Goal: Task Accomplishment & Management: Manage account settings

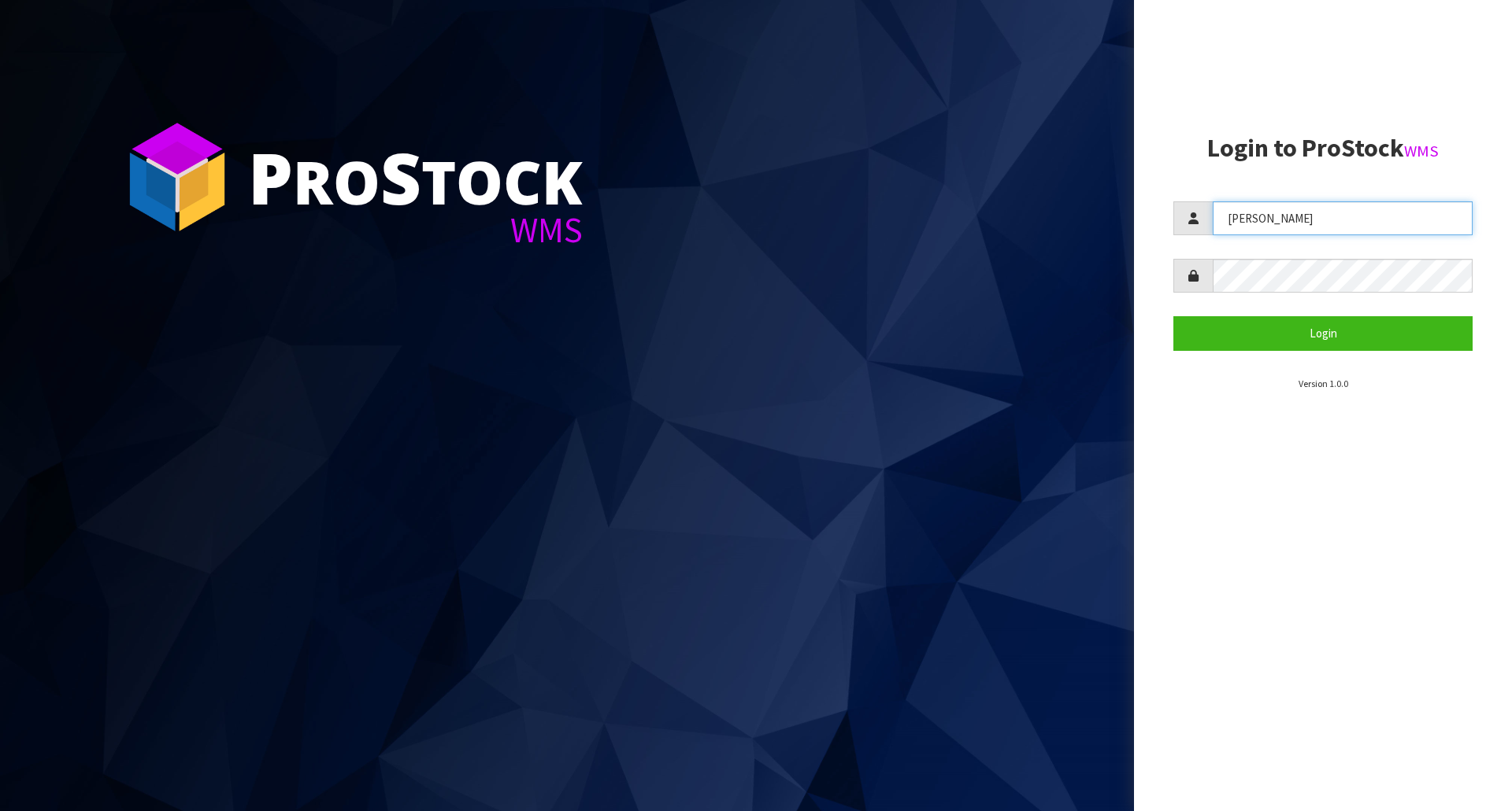
drag, startPoint x: 1276, startPoint y: 214, endPoint x: 1072, endPoint y: 213, distance: 204.0
click at [1072, 213] on div "P ro S tock WMS Login to ProStock WMS [GEOGRAPHIC_DATA] Login Version 1.0.0" at bounding box center [756, 405] width 1512 height 811
type input "[PERSON_NAME]"
click at [1173, 317] on button "Login" at bounding box center [1323, 333] width 299 height 34
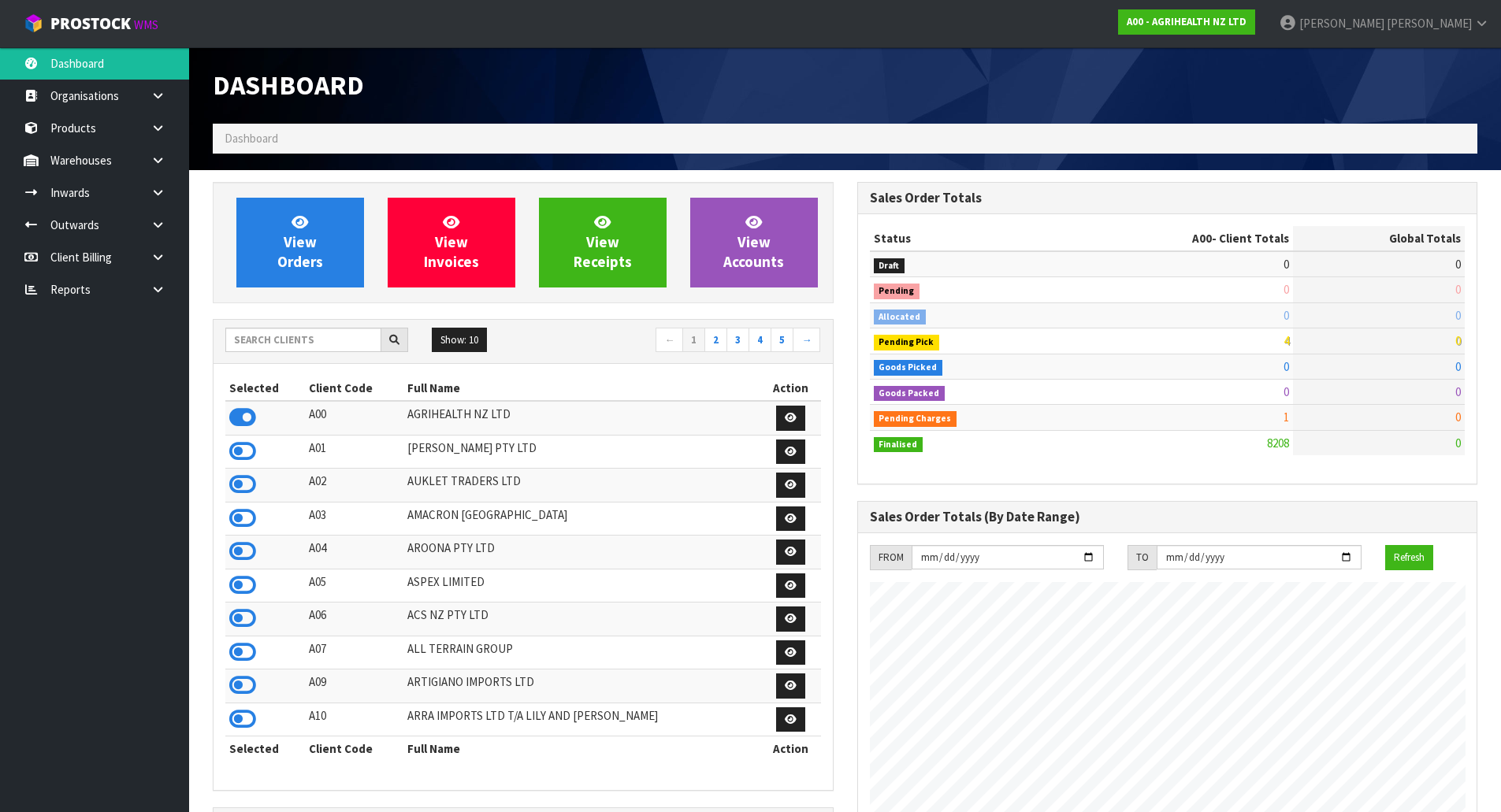
scroll to position [1194, 644]
click at [279, 348] on input "text" at bounding box center [303, 340] width 156 height 25
type input "A"
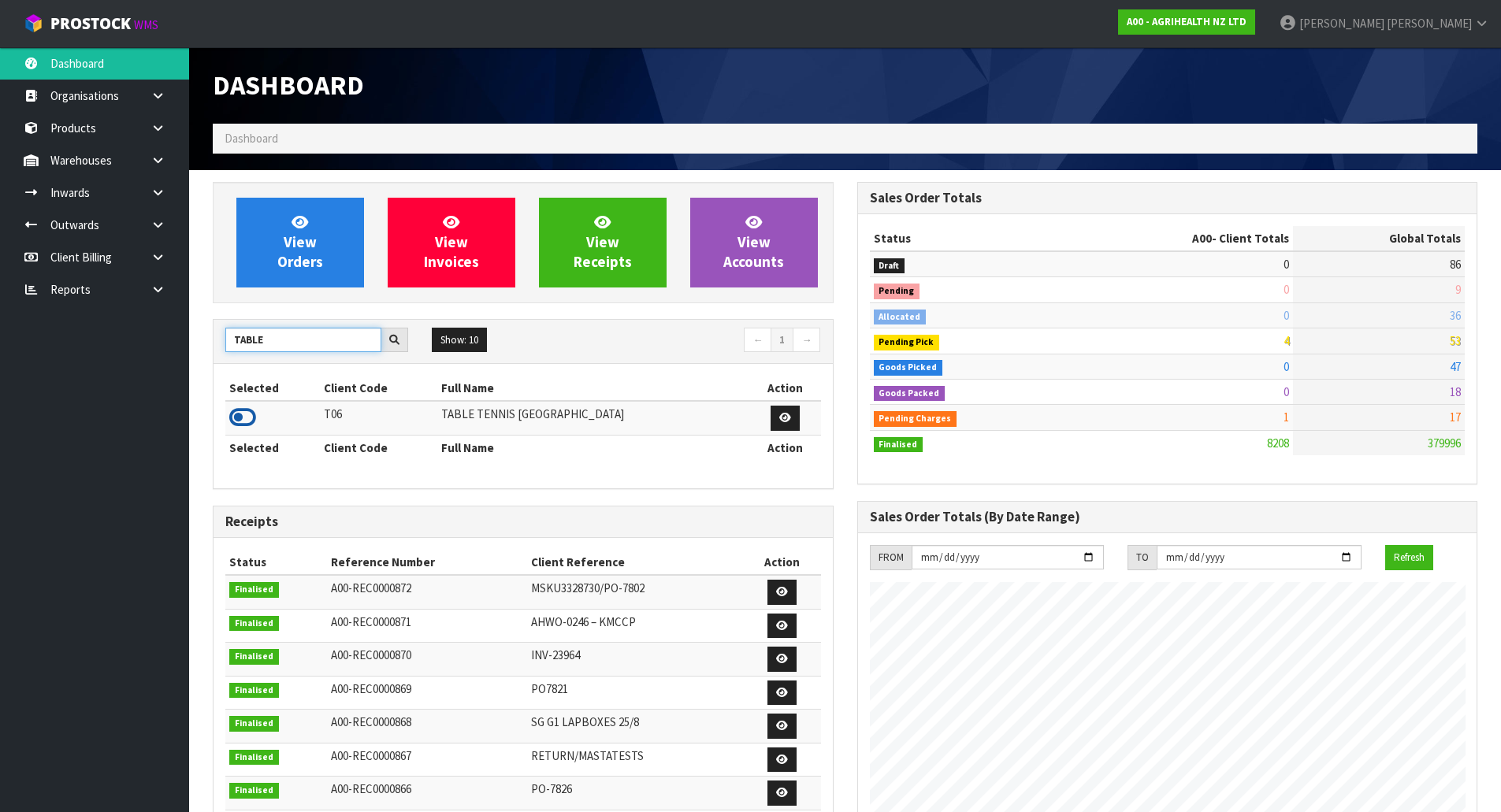
type input "TABLE"
click at [238, 423] on icon at bounding box center [243, 417] width 26 height 24
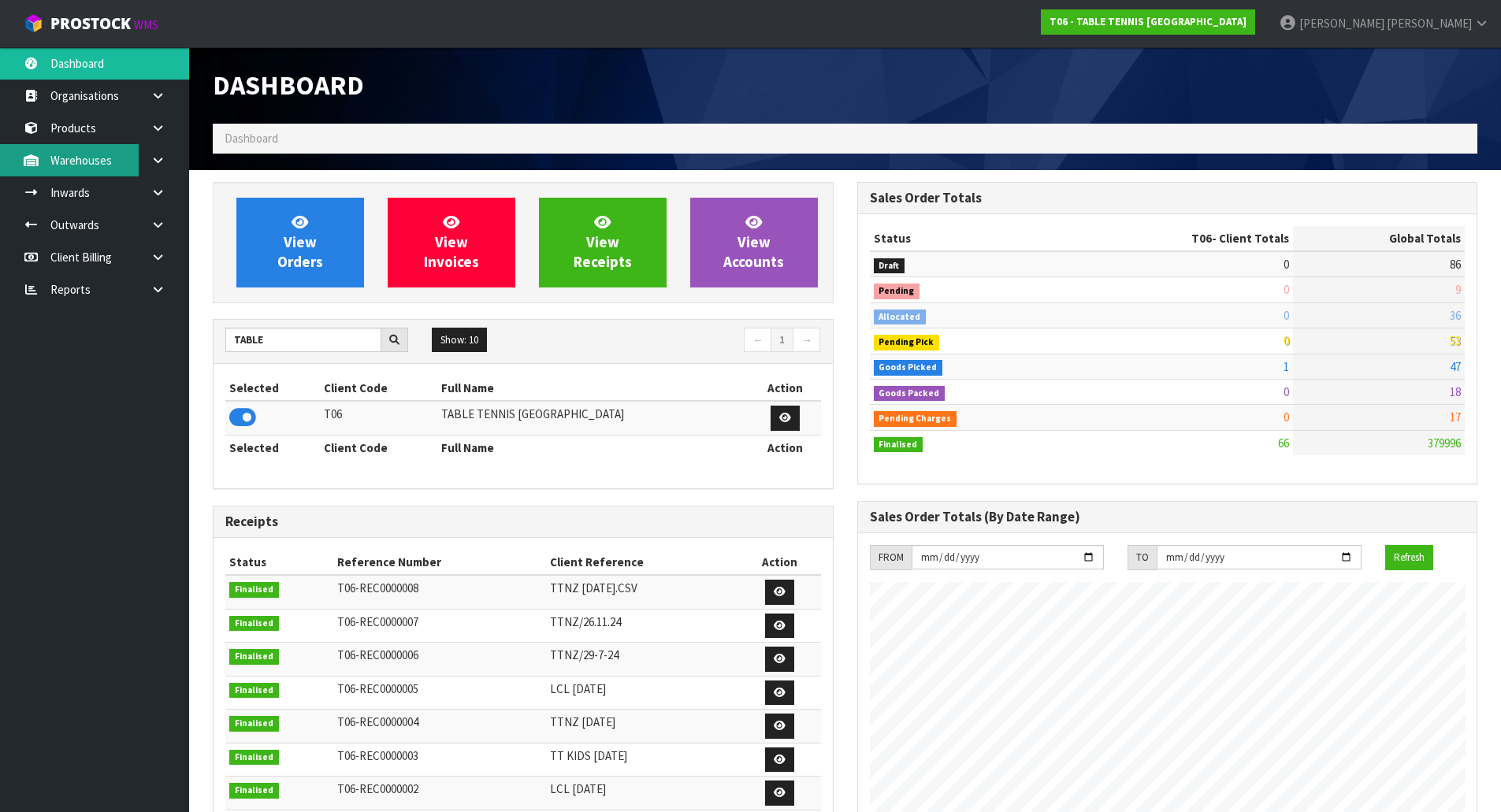
scroll to position [1090, 644]
click at [155, 164] on icon at bounding box center [158, 161] width 15 height 12
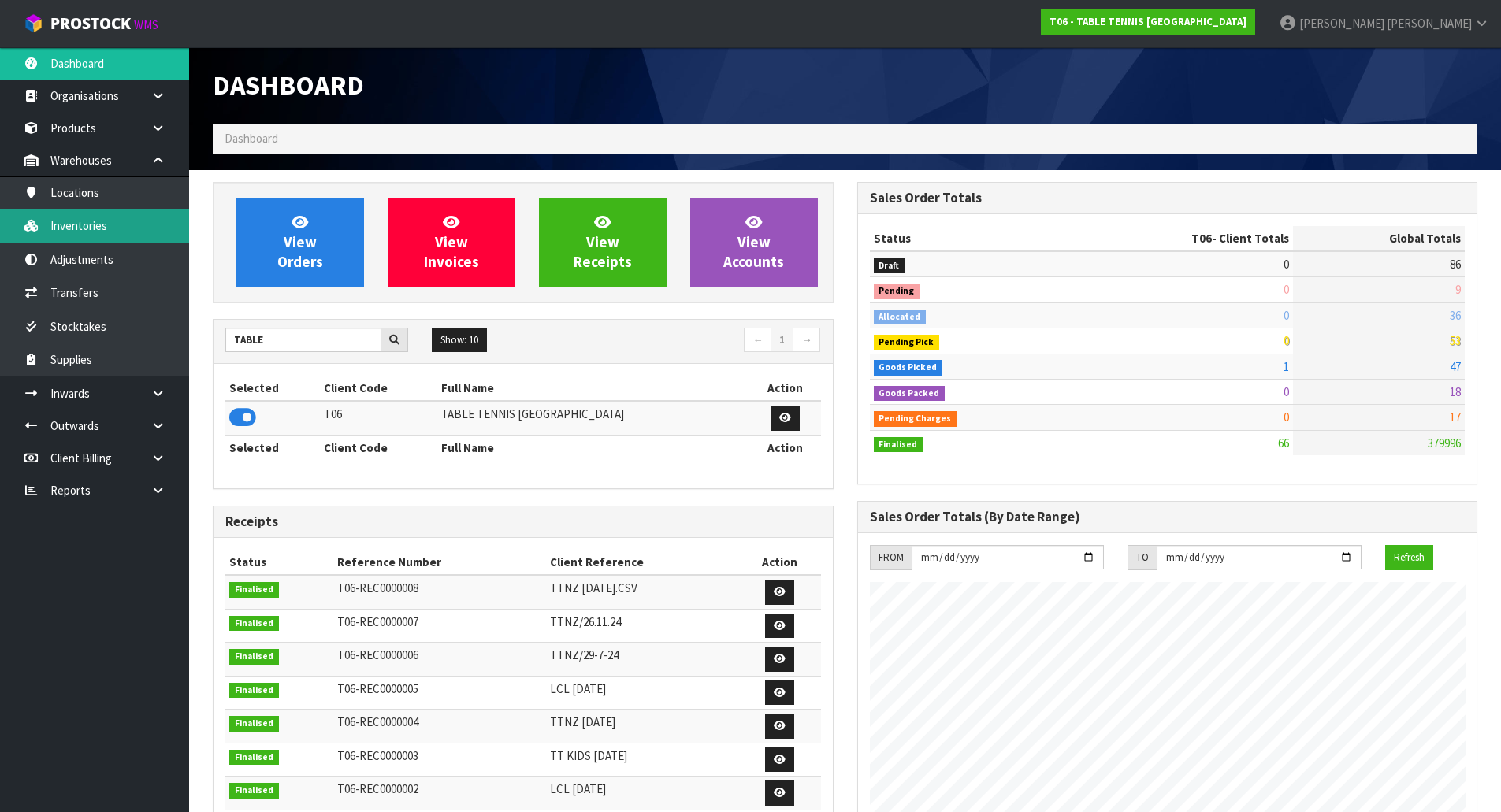
click at [89, 221] on link "Inventories" at bounding box center [94, 225] width 189 height 32
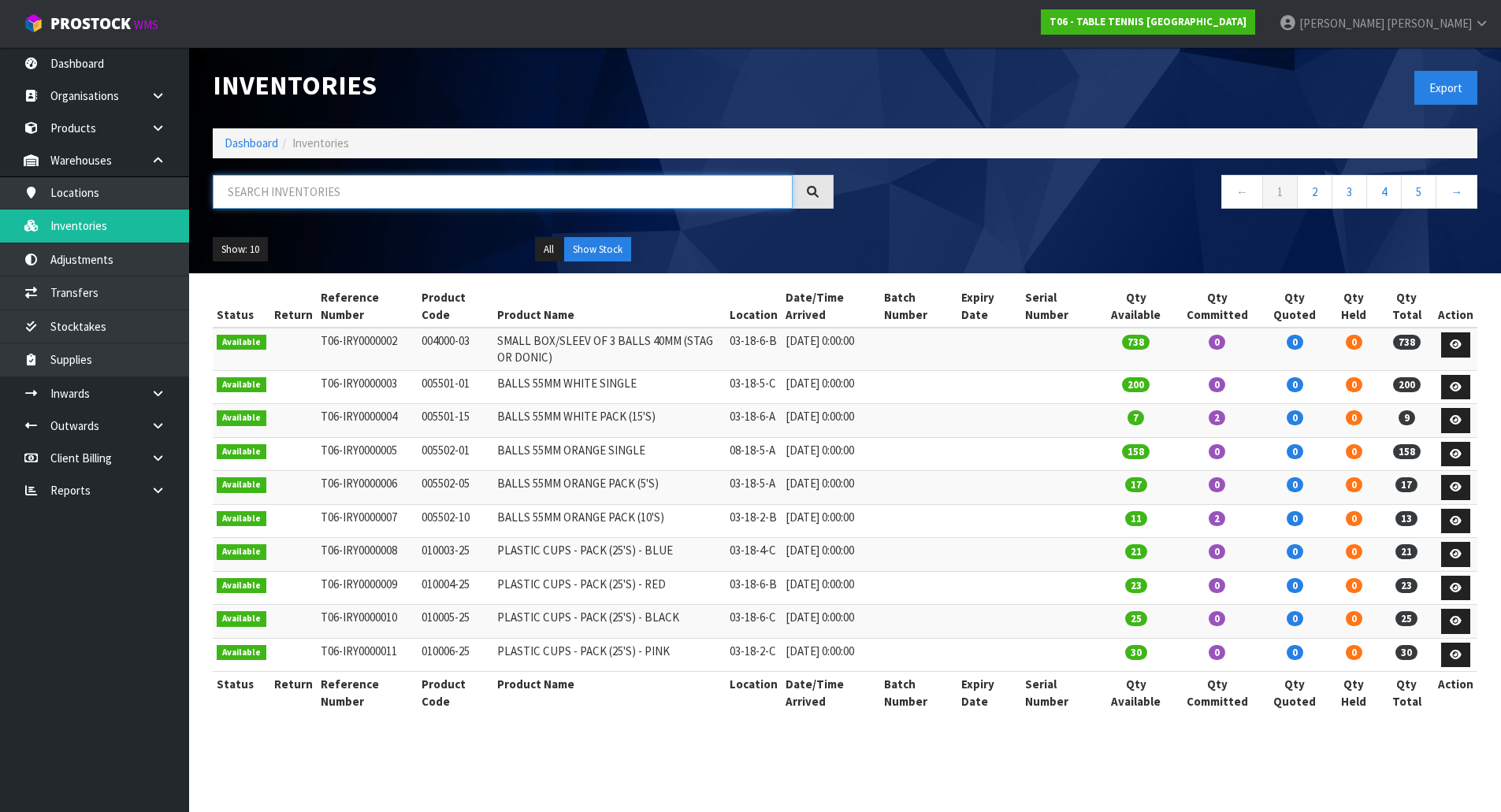
click at [500, 191] on input "text" at bounding box center [503, 191] width 580 height 34
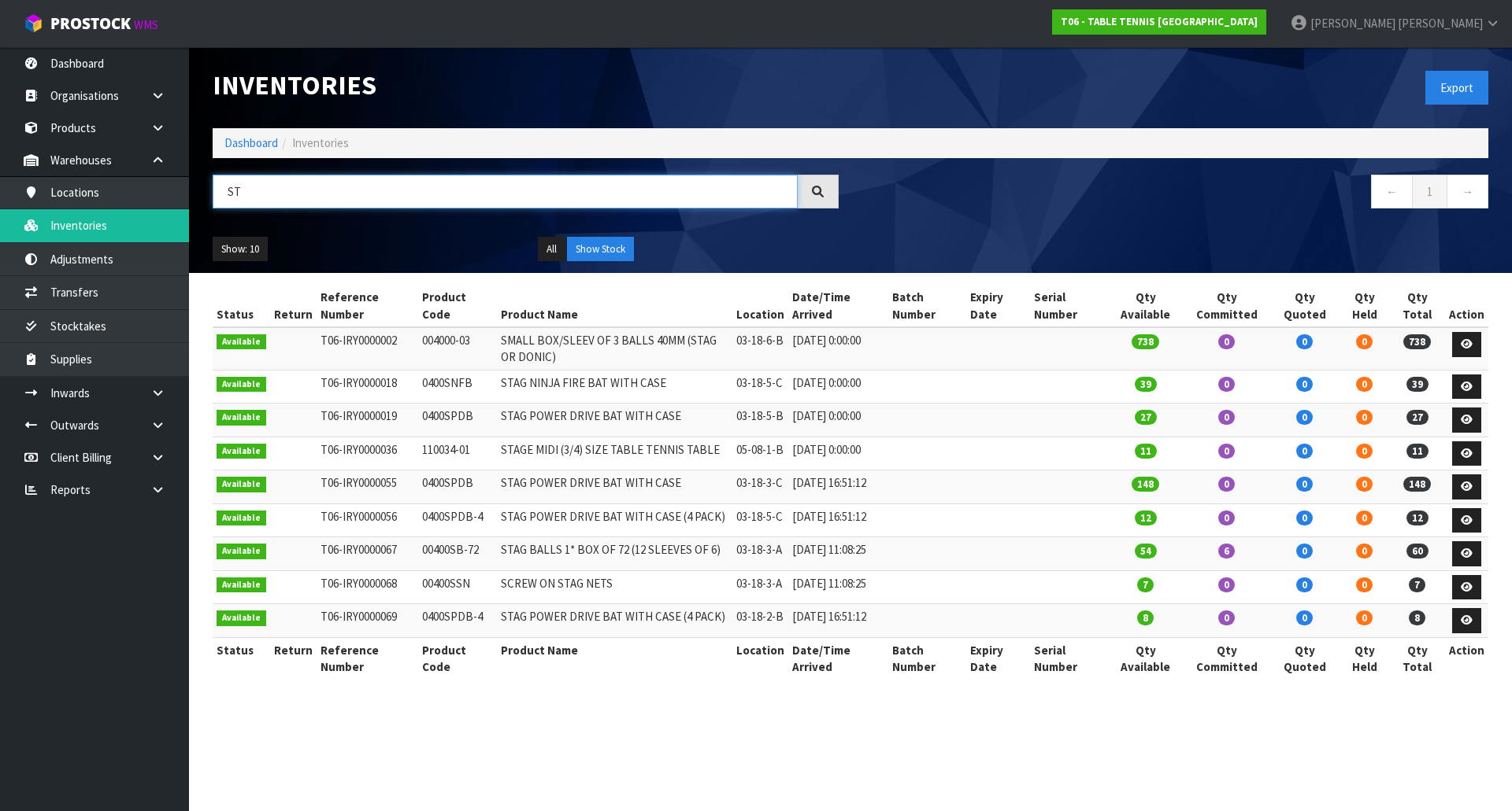
type input "S"
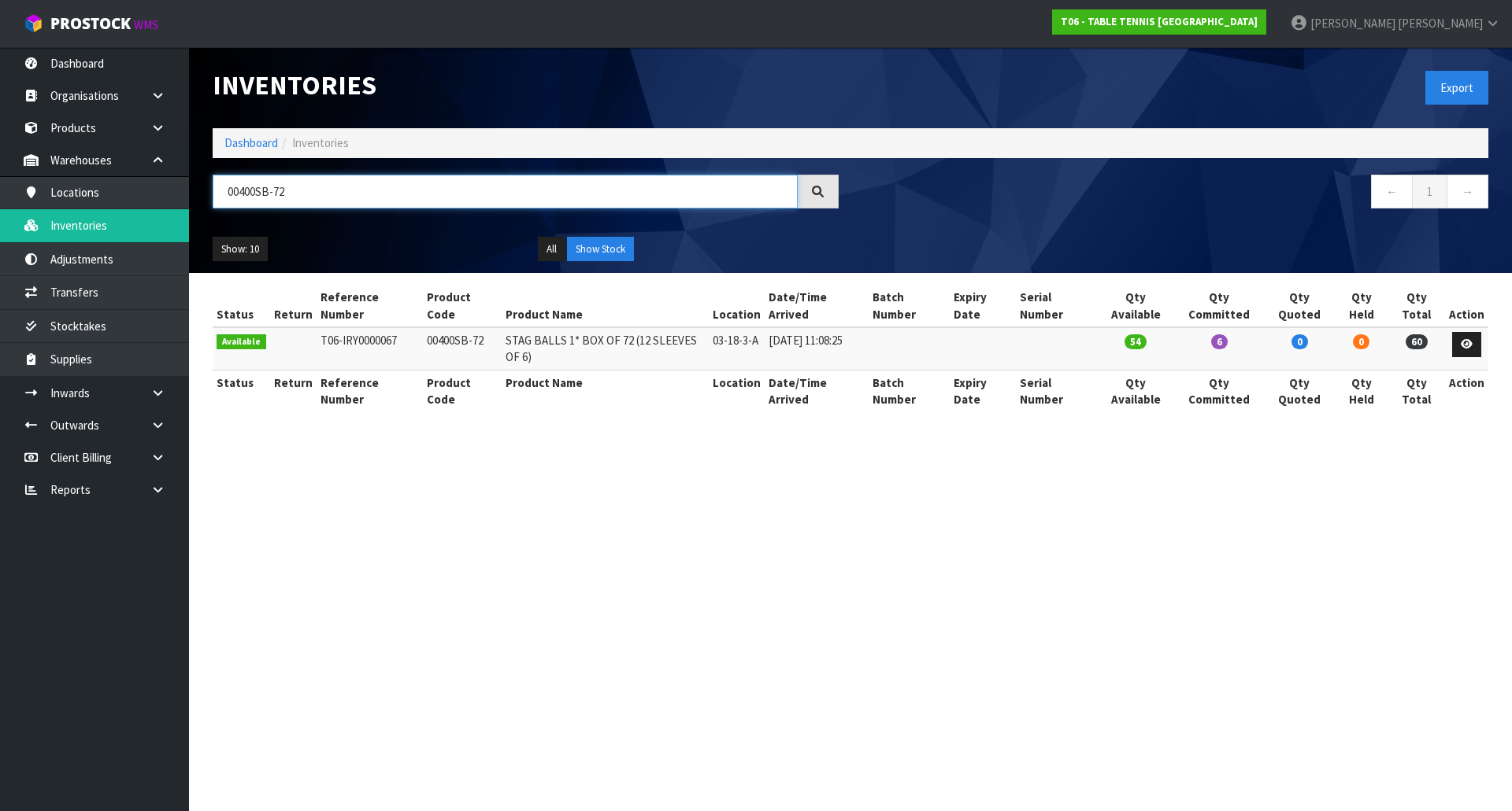
type input "00400SB-72"
click at [916, 451] on section "Inventories Export Dashboard Inventories 00400SB-72 ← 1 → Show: 10 5 10 25 50 A…" at bounding box center [756, 405] width 1512 height 811
click at [1481, 346] on link at bounding box center [1466, 345] width 29 height 25
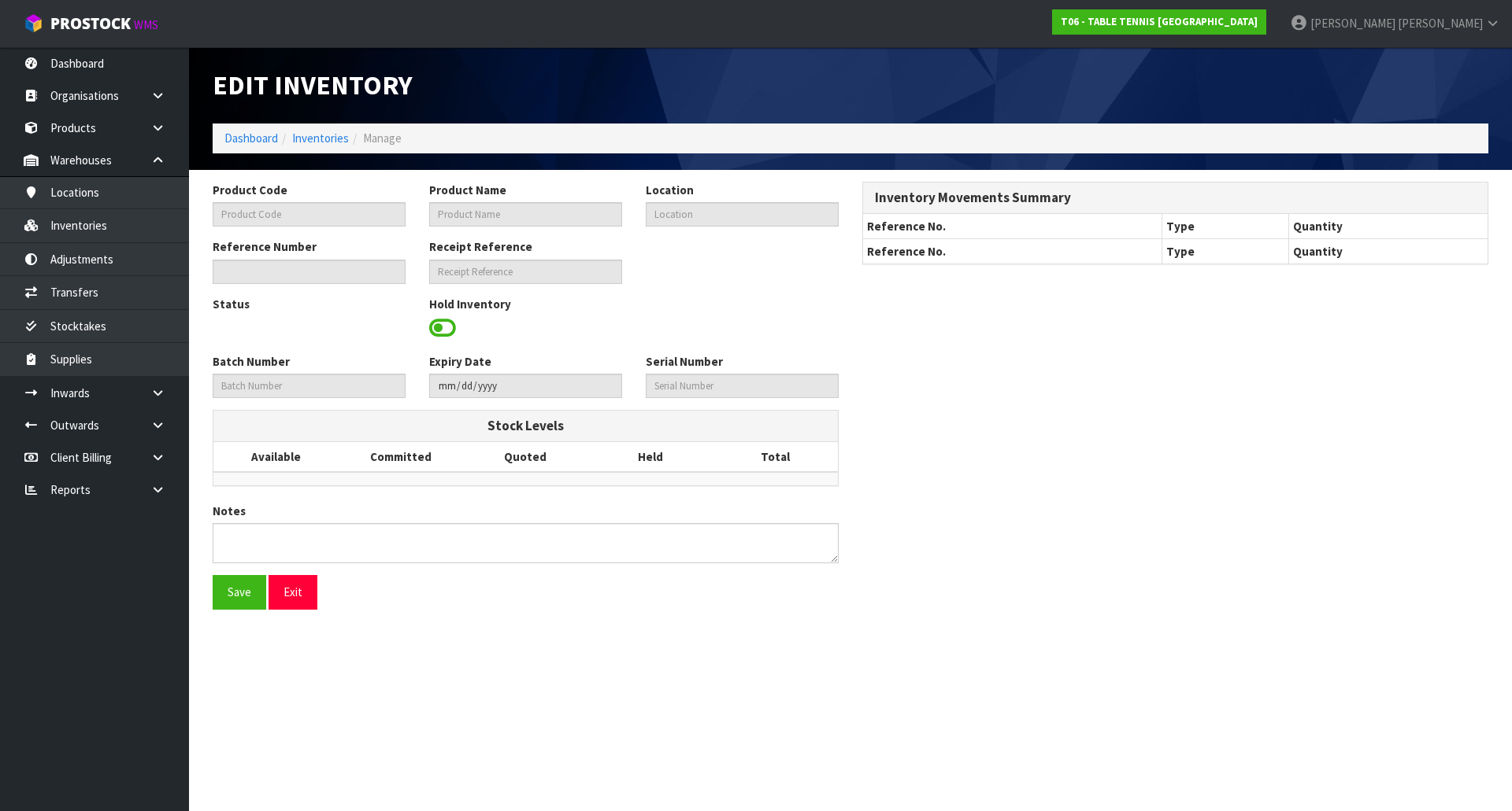
type input "00400SB-72"
type input "STAG BALLS 1* BOX OF 72 (12 SLEEVES OF 6)"
type input "03-18-3-A"
type input "T06-IRY0000067"
type input "T06-REC0000007"
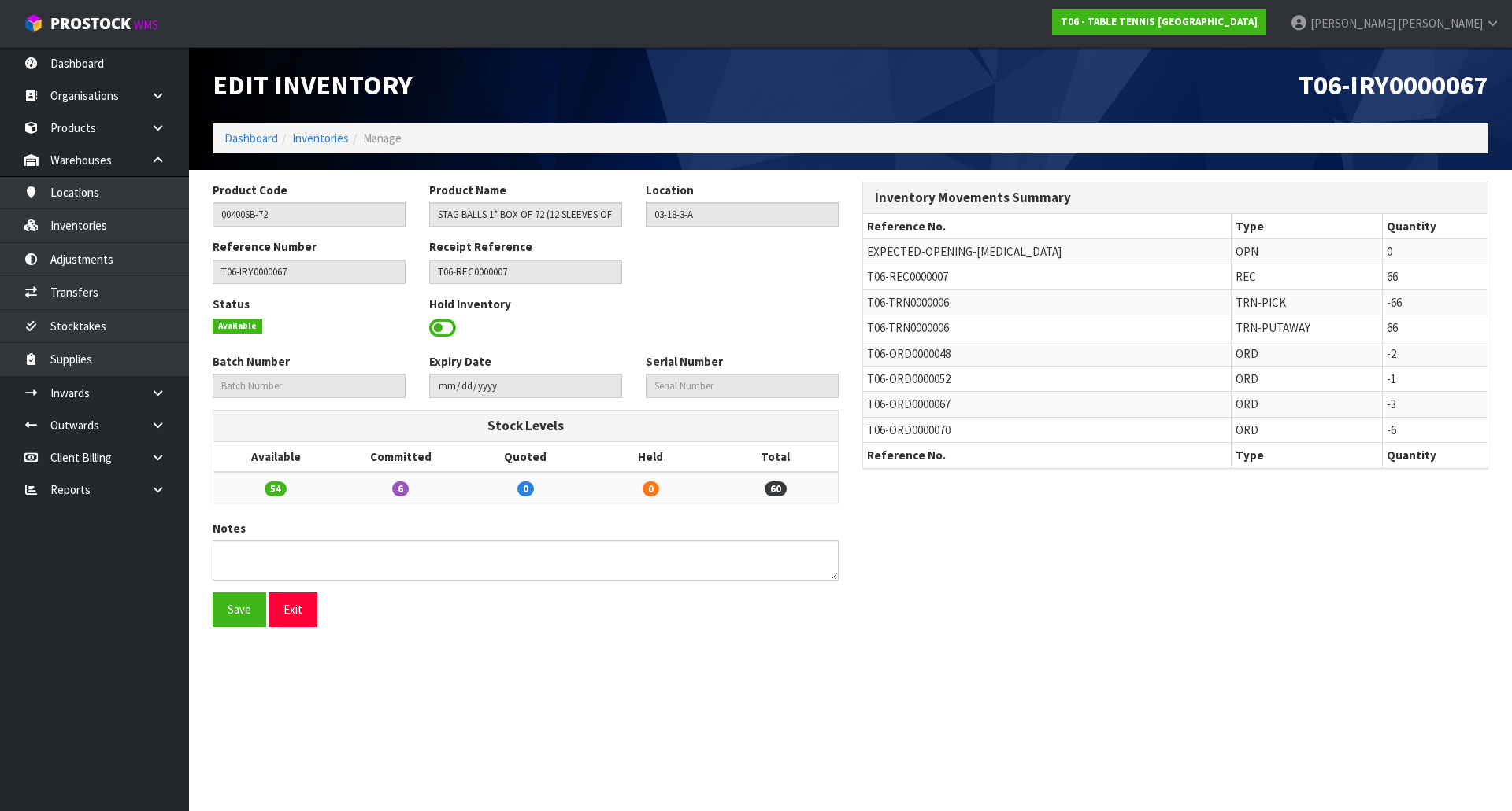
click at [648, 333] on div "Status Available Hold Inventory" at bounding box center [525, 324] width 649 height 57
click at [646, 330] on div "Status Available Hold Inventory" at bounding box center [525, 324] width 649 height 57
click at [673, 294] on div "Reference Number T06-IRY0000067 Receipt Reference T06-REC0000007" at bounding box center [525, 266] width 649 height 57
drag, startPoint x: 290, startPoint y: 205, endPoint x: 37, endPoint y: 212, distance: 253.1
click at [37, 212] on body "Toggle navigation ProStock WMS T06 - TABLE TENNIS [GEOGRAPHIC_DATA] [PERSON_NAM…" at bounding box center [756, 405] width 1512 height 811
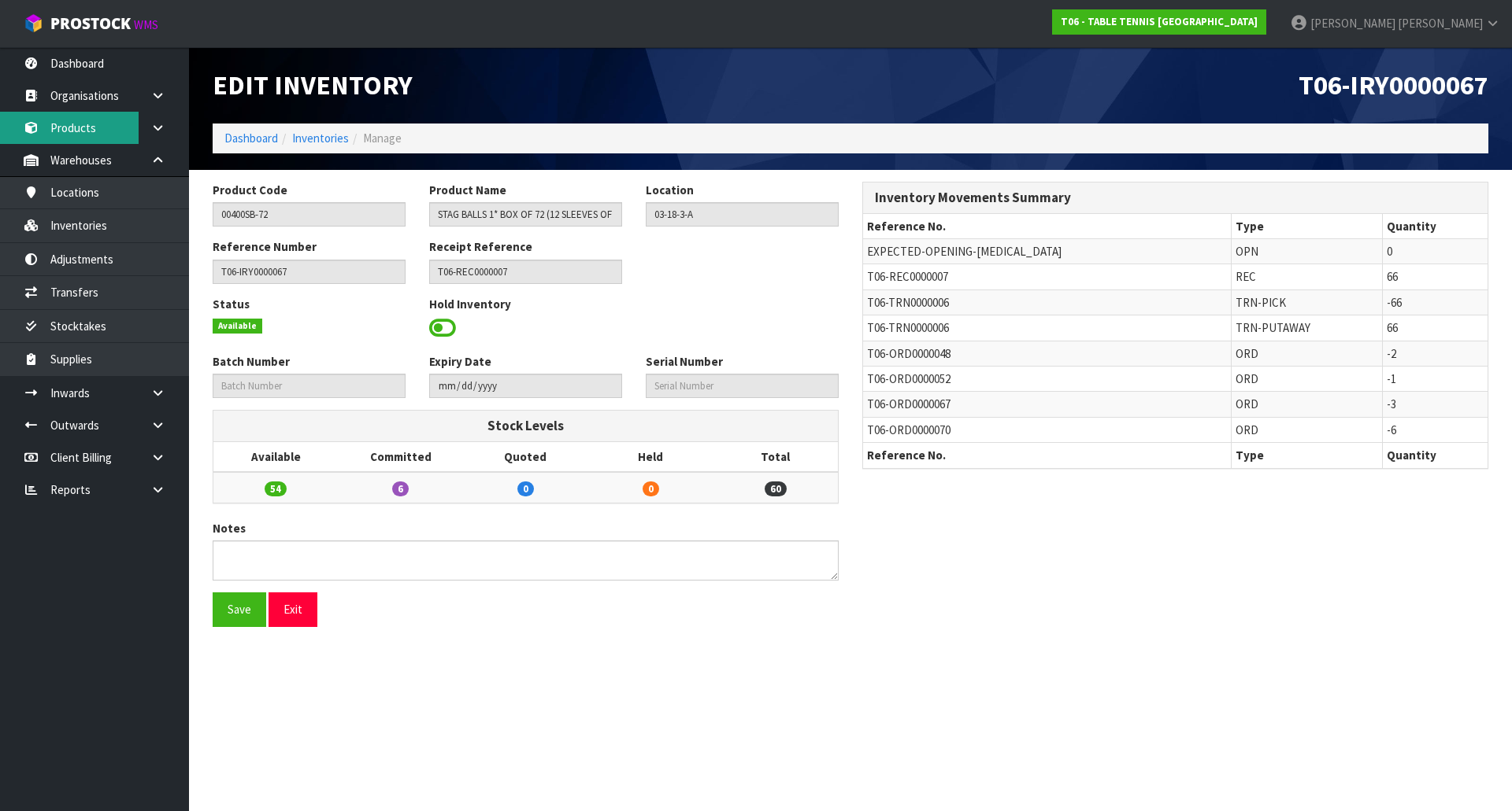
click at [114, 121] on link "Products" at bounding box center [94, 127] width 189 height 32
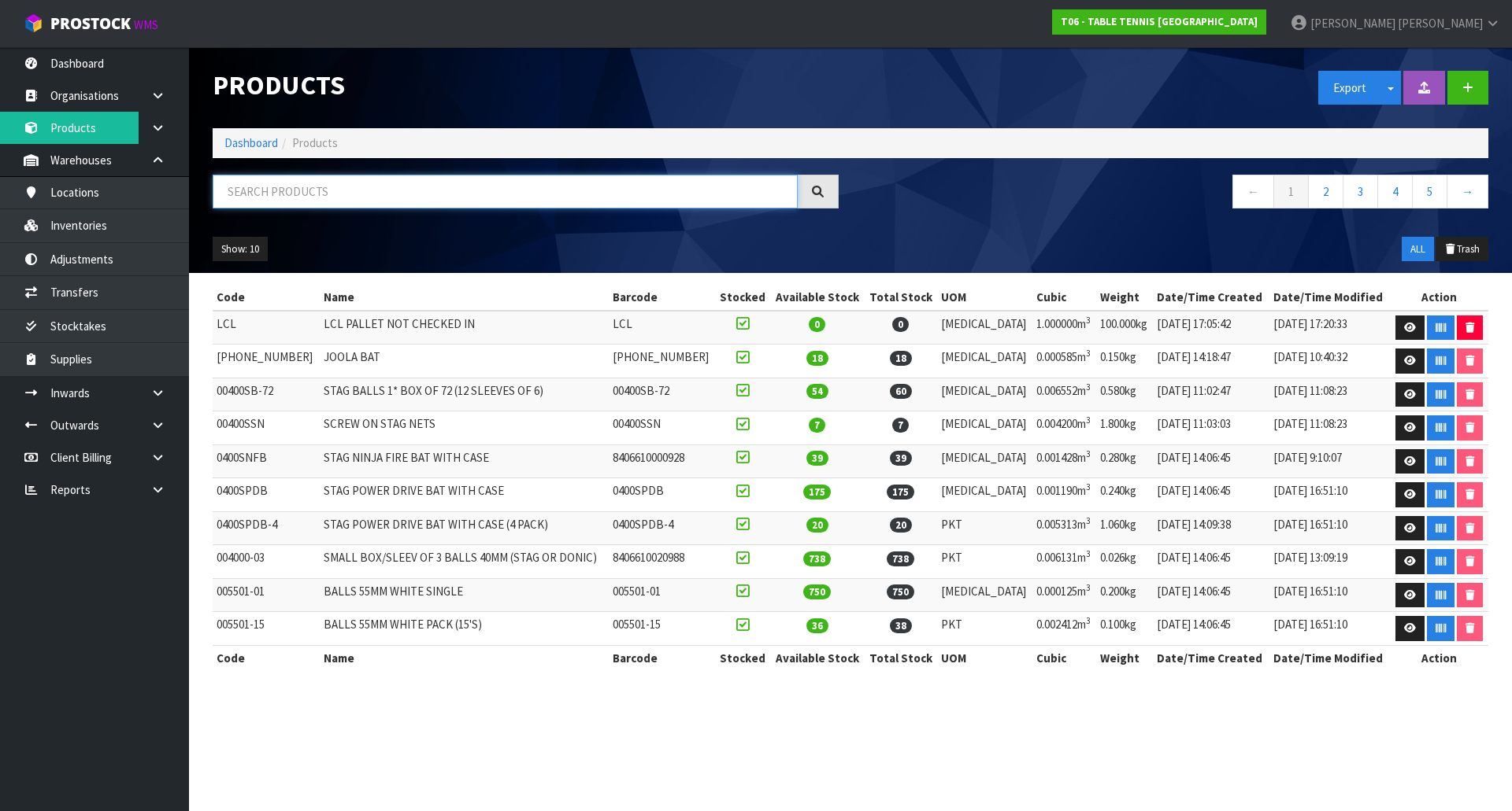
click at [337, 185] on input "text" at bounding box center [505, 191] width 585 height 34
paste input "00400SB-72"
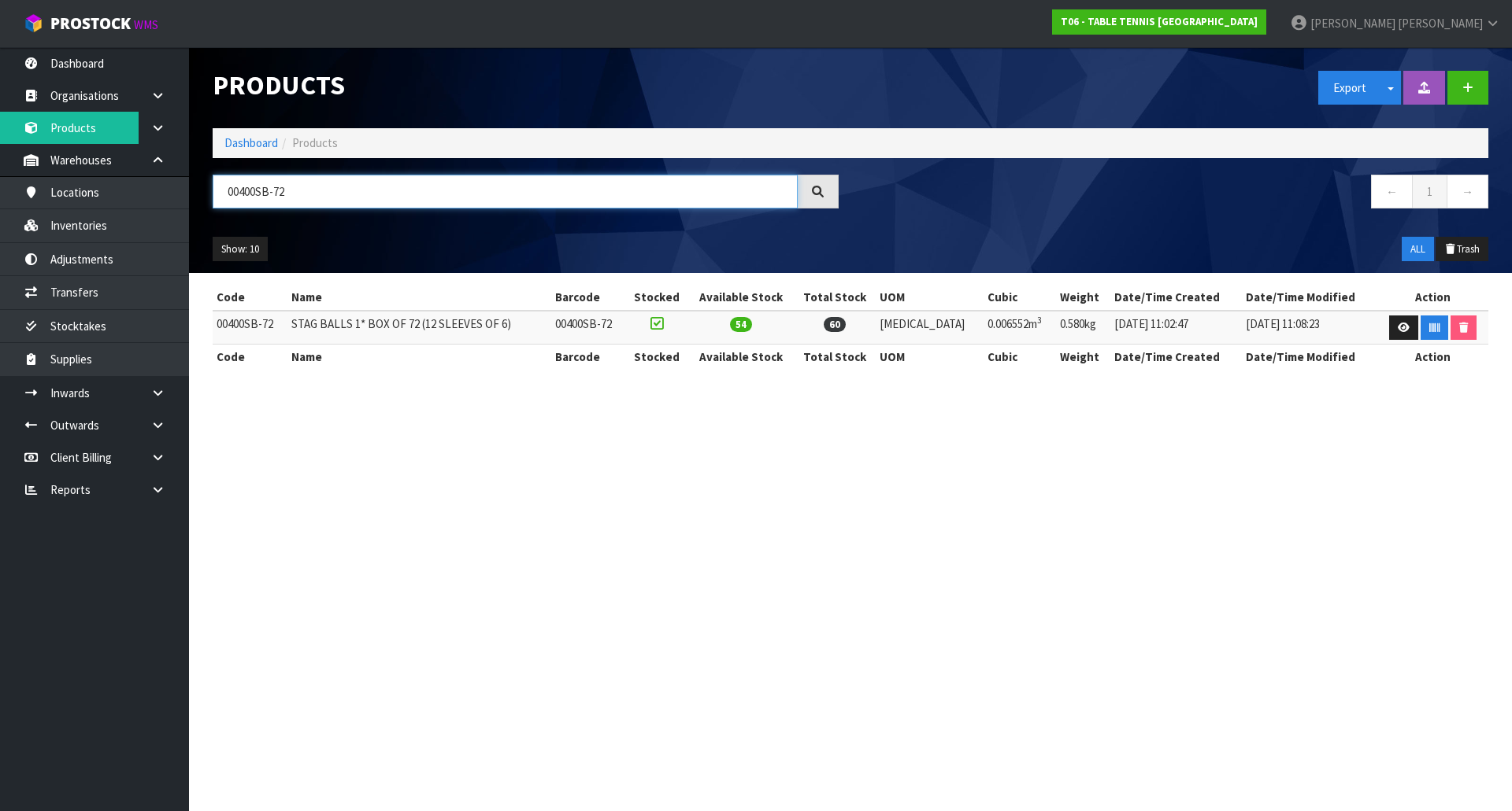
type input "00400SB-72"
click at [1399, 321] on link at bounding box center [1403, 328] width 29 height 25
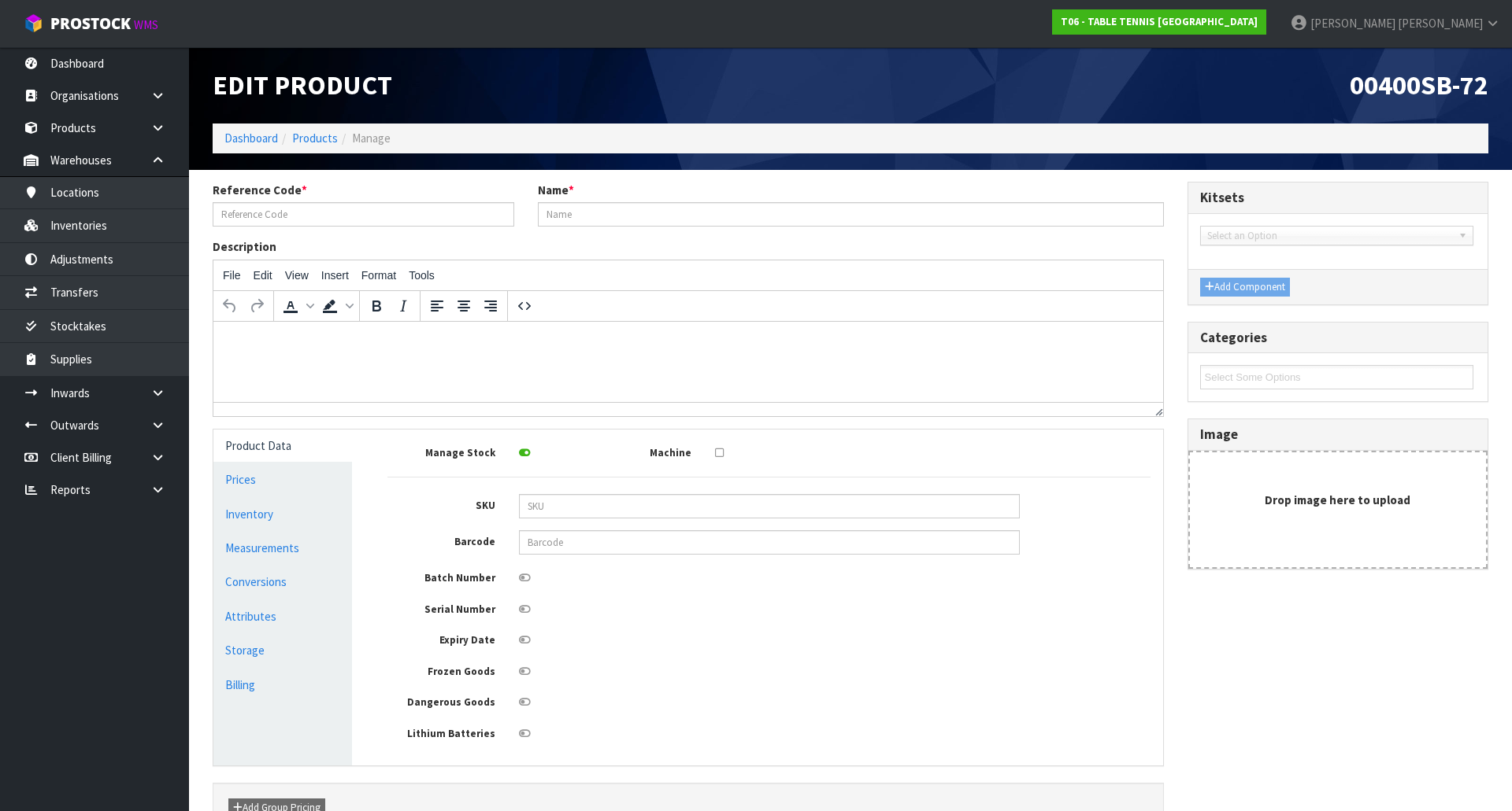
type input "00400SB-72"
type input "STAG BALLS 1* BOX OF 72 (12 SLEEVES OF 6)"
type input "26"
type input "18"
type input "14"
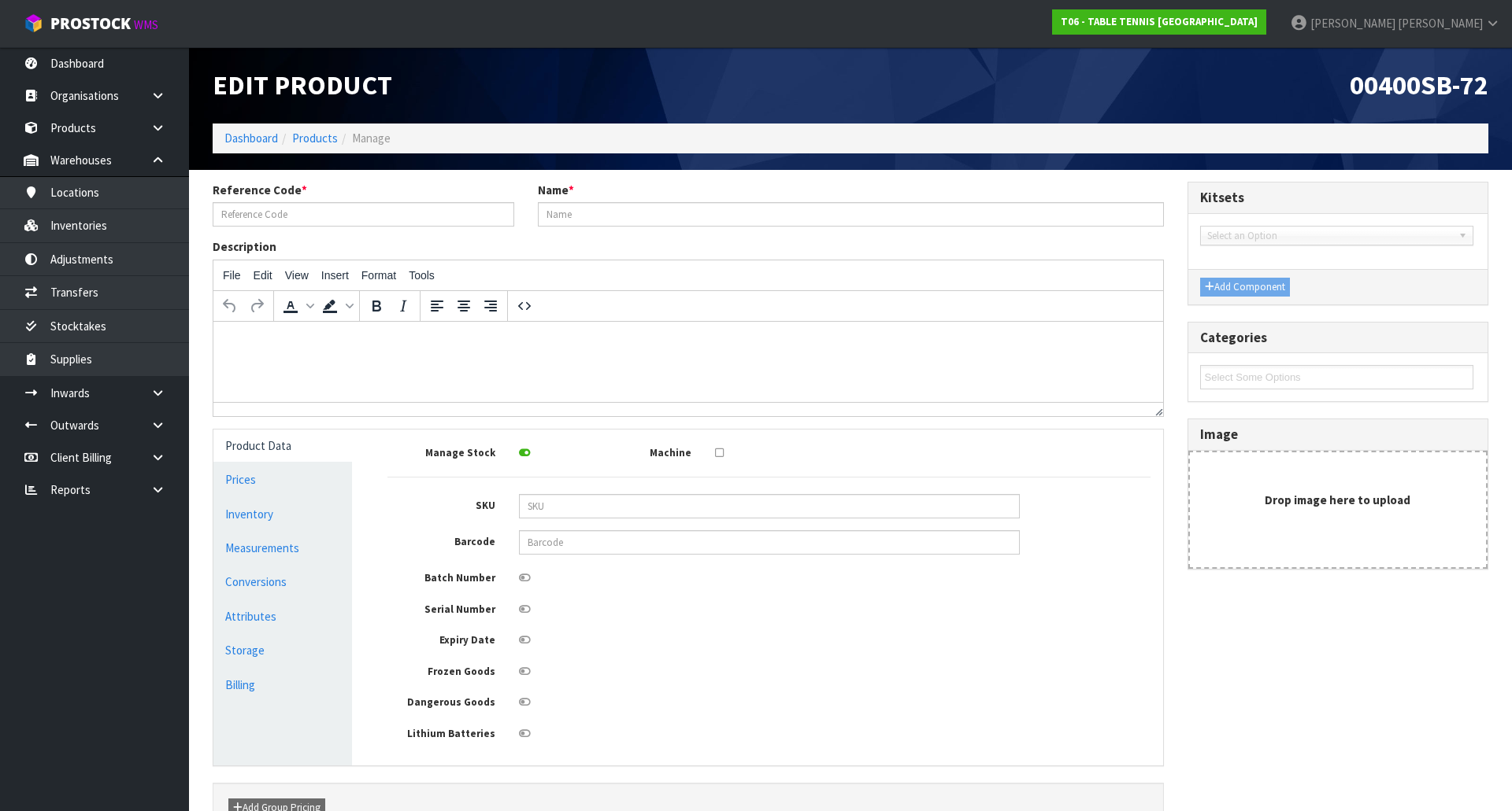
type input "0.006552"
type input "0.58"
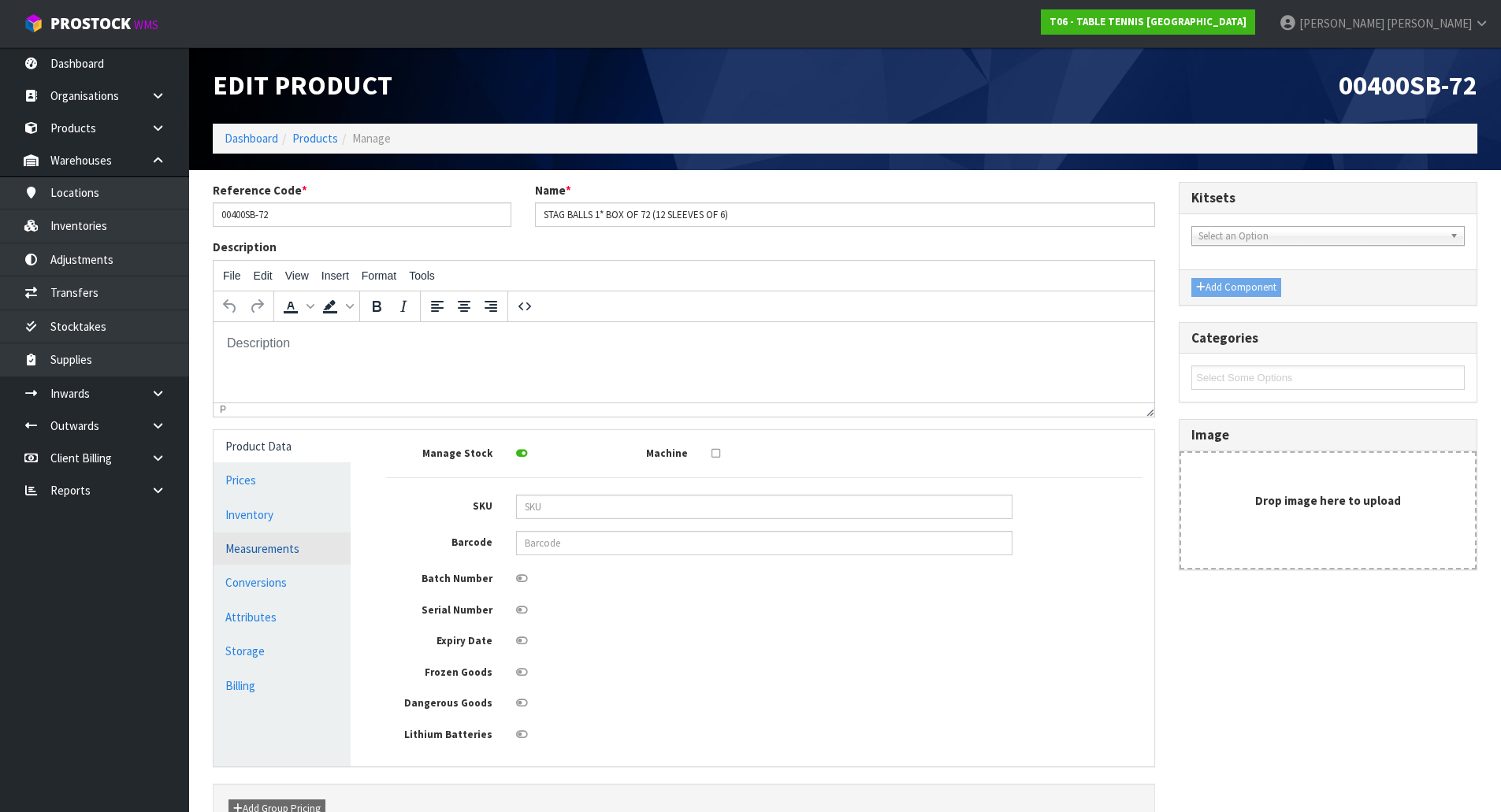
click at [259, 557] on link "Measurements" at bounding box center [282, 549] width 137 height 32
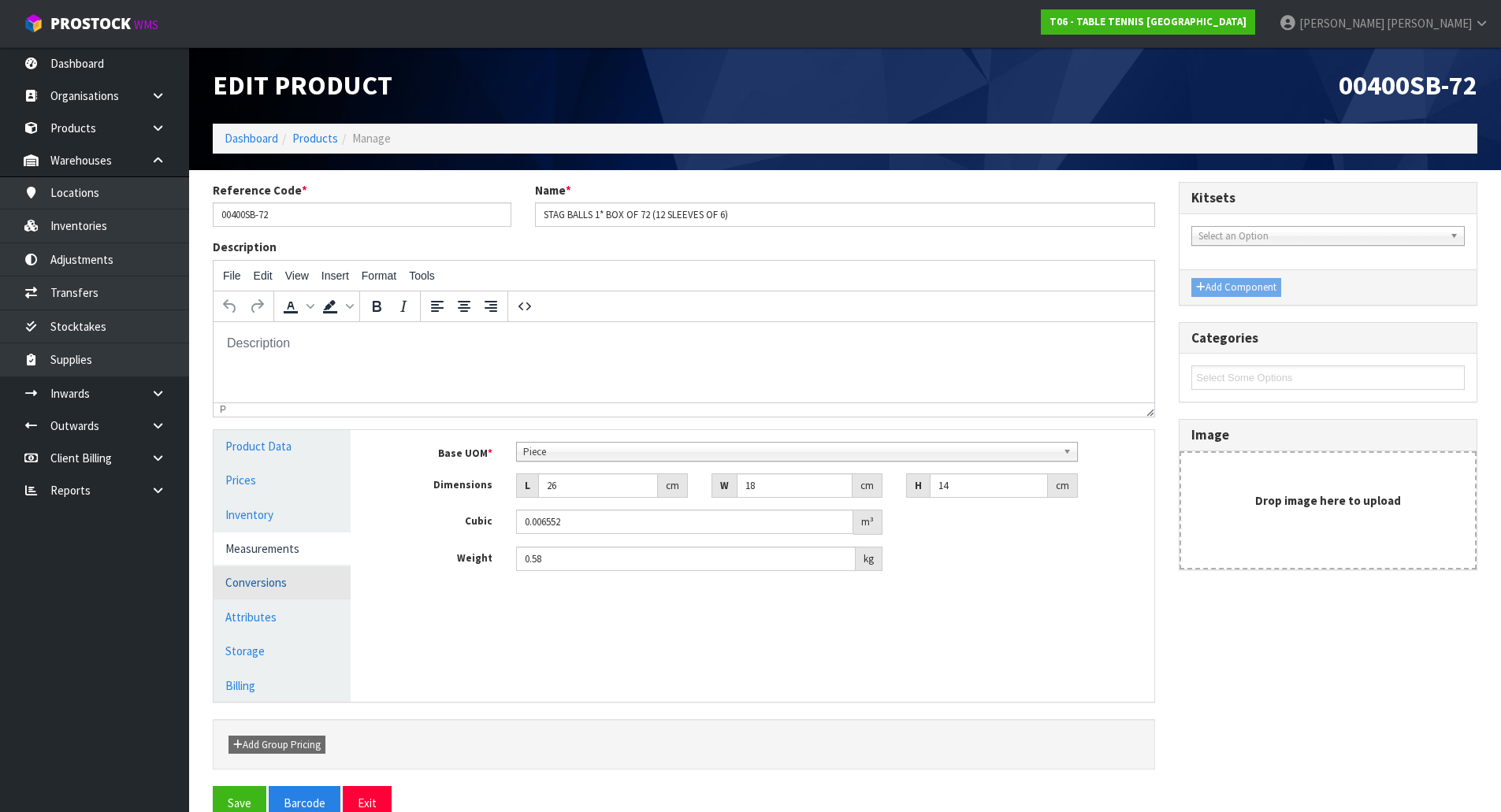
click at [255, 583] on link "Conversions" at bounding box center [282, 582] width 137 height 32
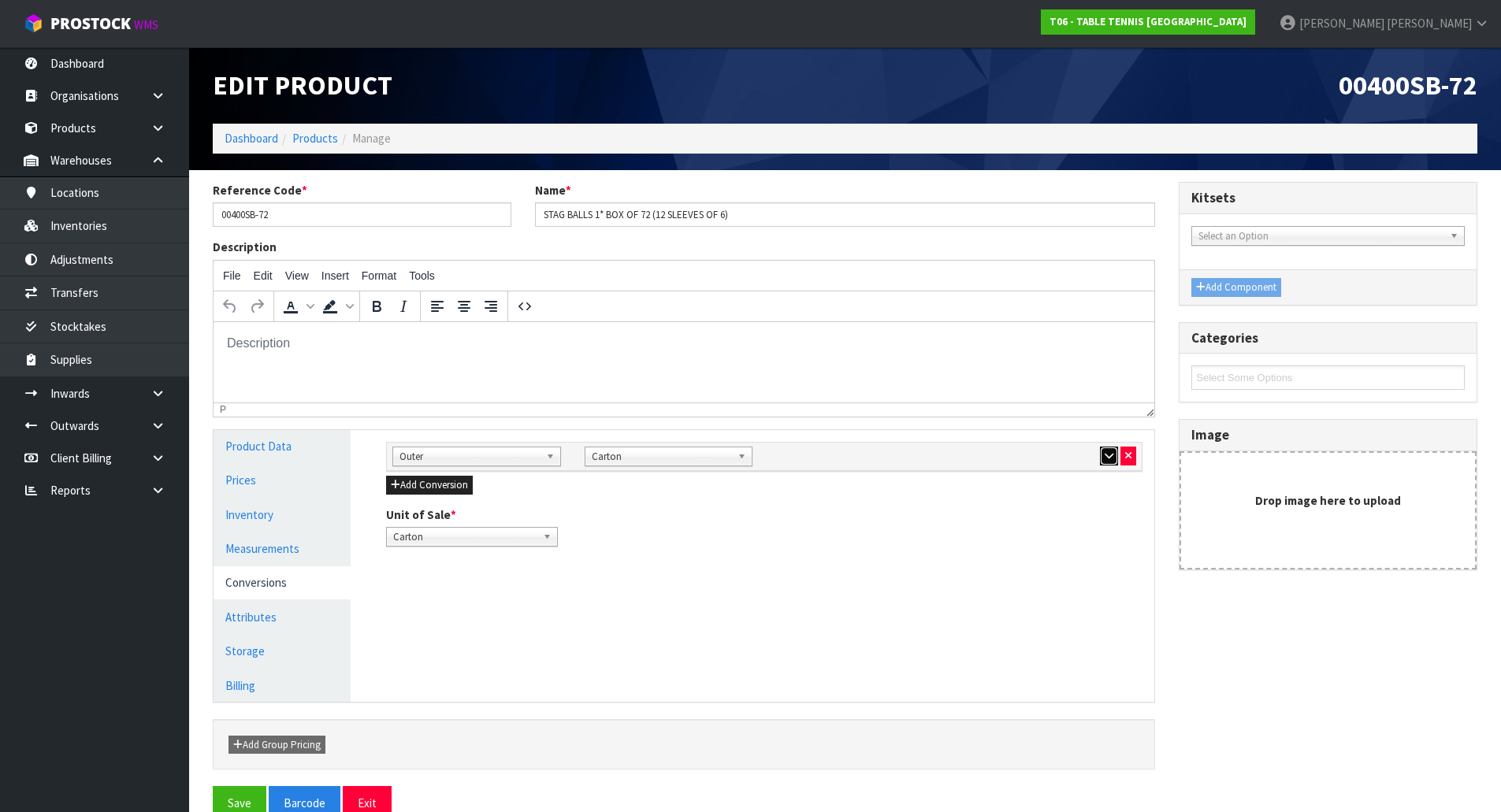
click at [1112, 454] on icon "button" at bounding box center [1109, 456] width 8 height 10
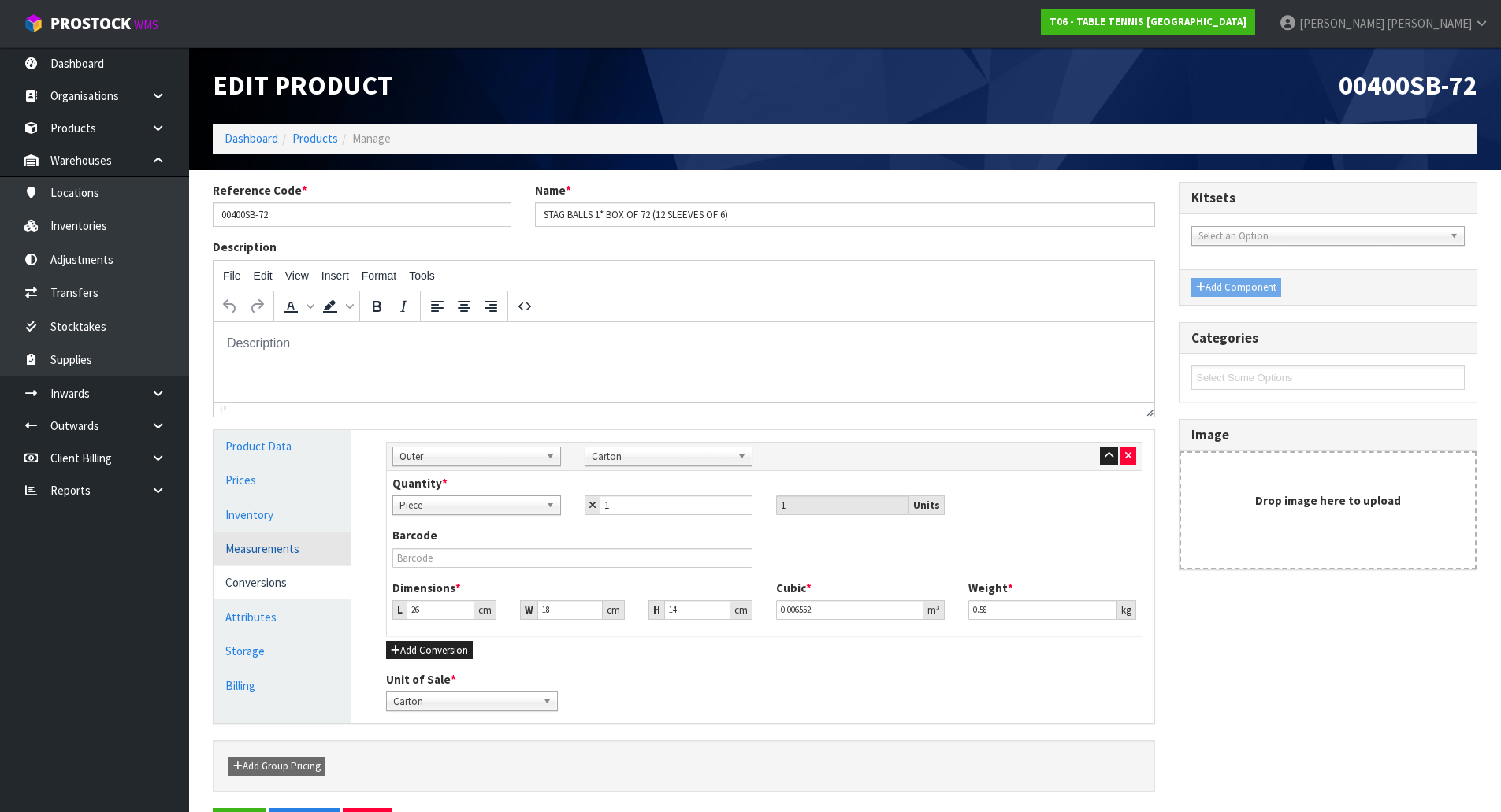
click at [303, 556] on link "Measurements" at bounding box center [282, 549] width 137 height 32
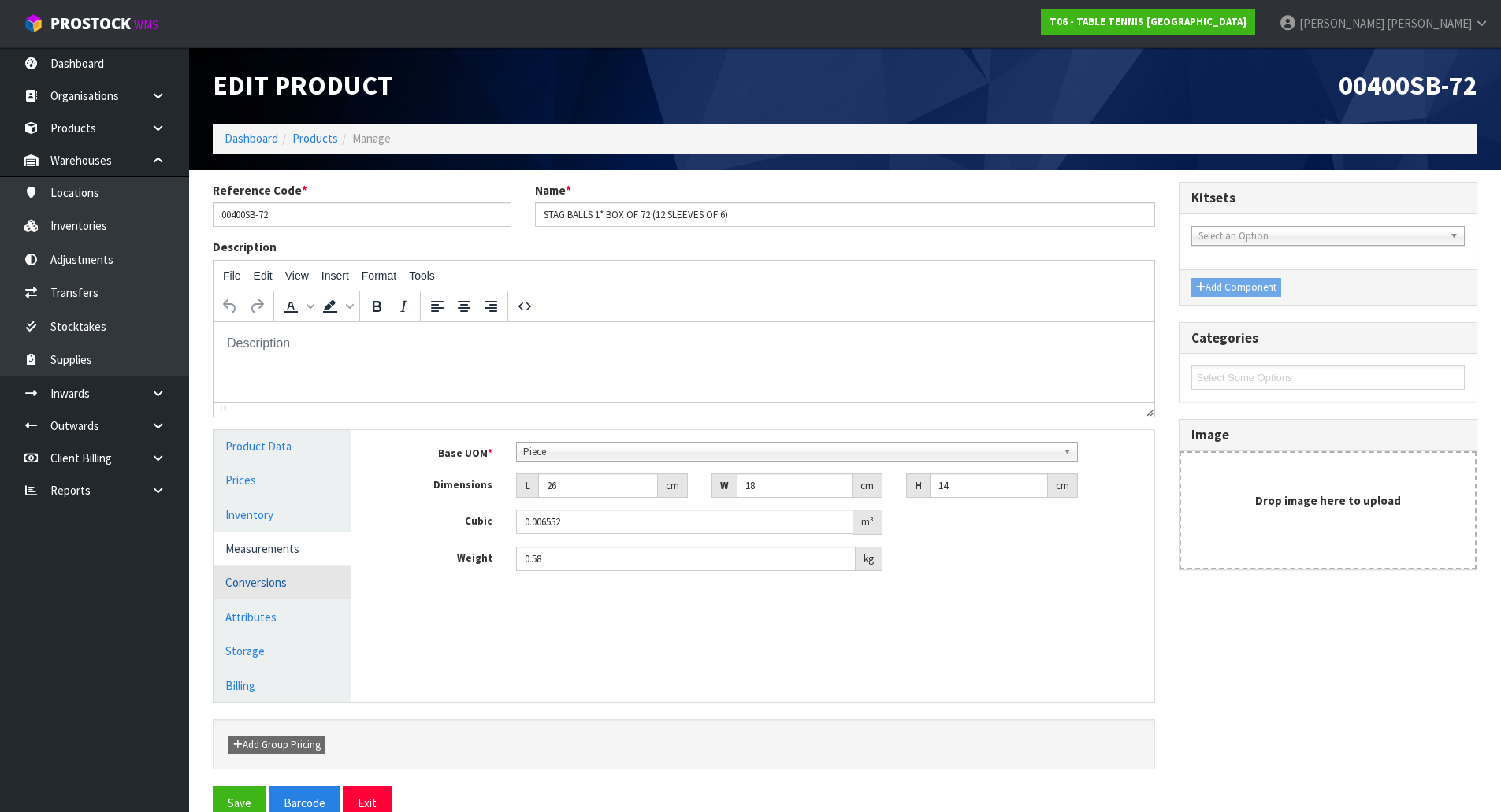
click at [310, 589] on link "Conversions" at bounding box center [282, 582] width 137 height 32
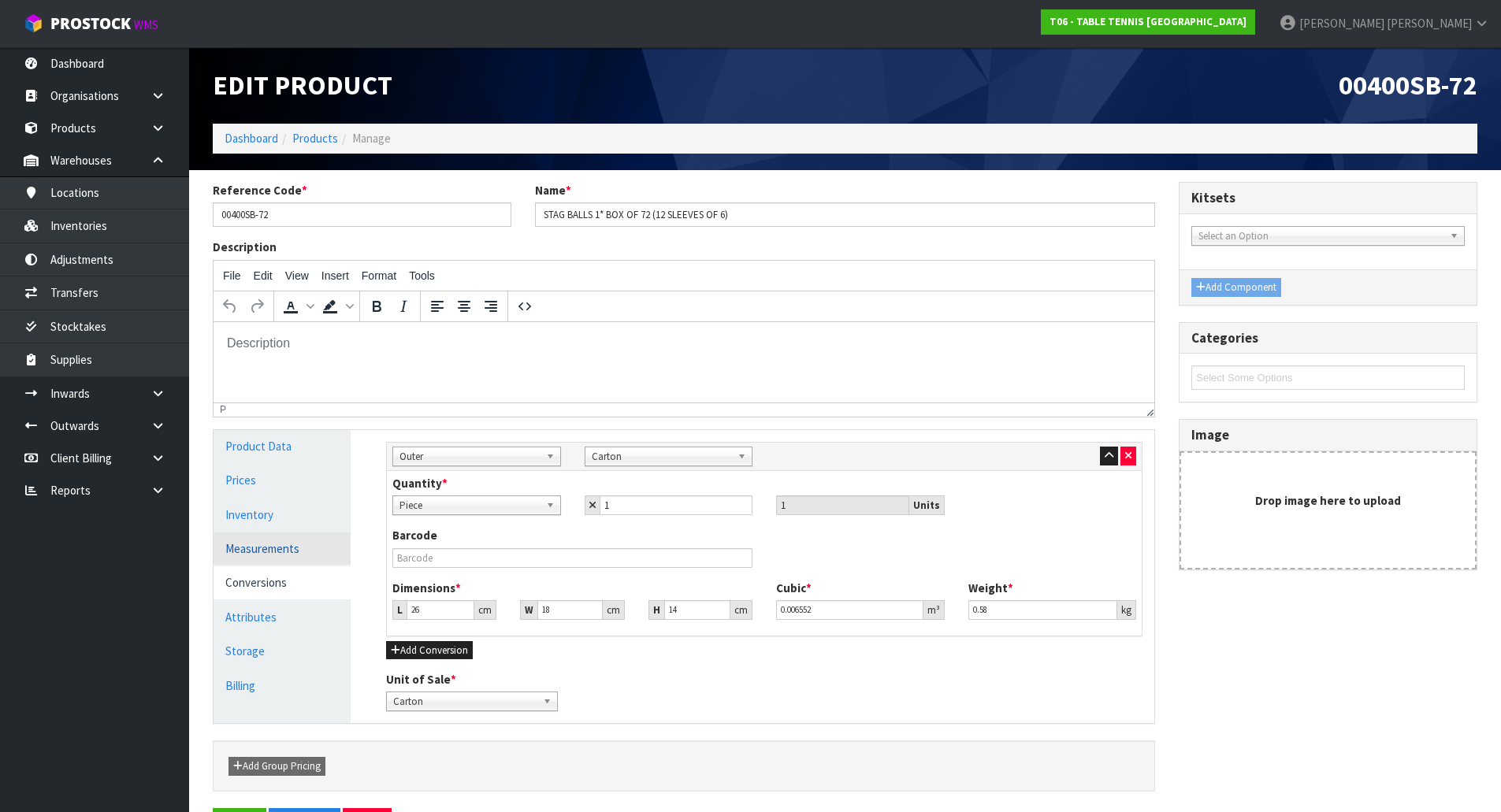
click at [284, 550] on link "Measurements" at bounding box center [282, 549] width 137 height 32
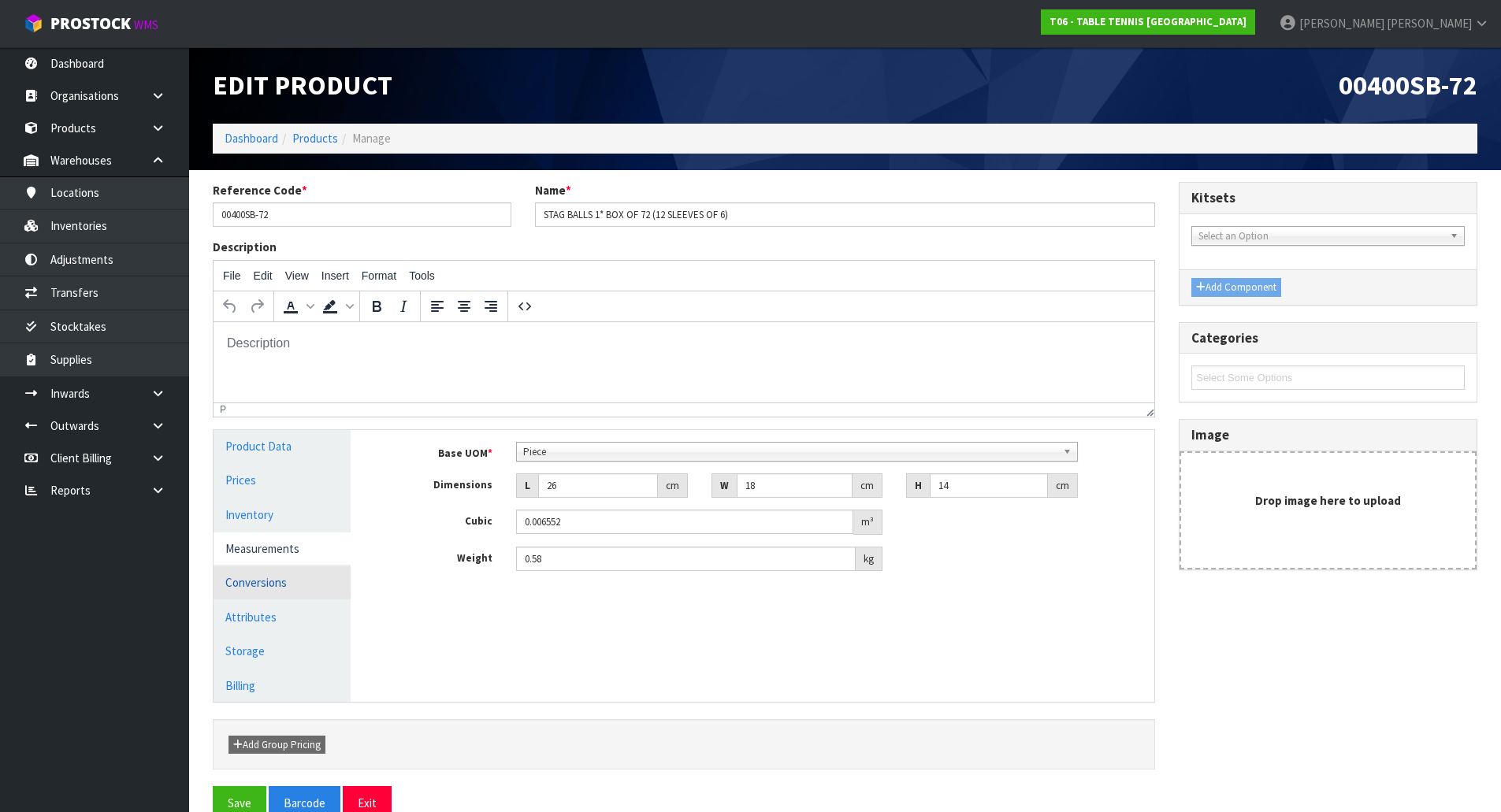
click at [221, 578] on link "Conversions" at bounding box center [282, 582] width 137 height 32
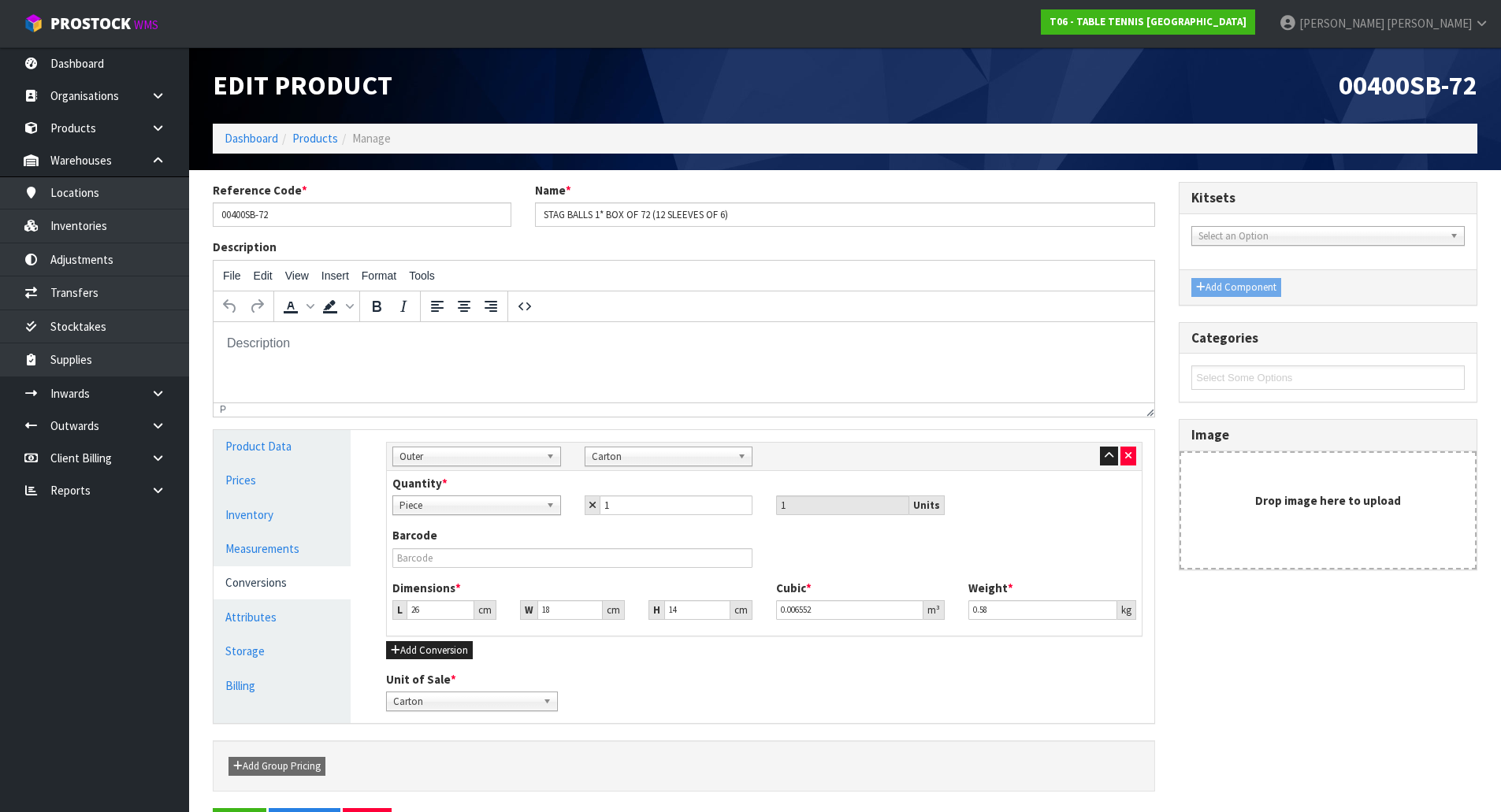
click at [542, 712] on div "Carton" at bounding box center [472, 702] width 172 height 20
click at [587, 692] on div "Unit of Sale * Piece Carton Carton Piece Carton" at bounding box center [764, 691] width 780 height 41
drag, startPoint x: 303, startPoint y: 209, endPoint x: 77, endPoint y: 206, distance: 226.0
click at [77, 206] on body "Toggle navigation ProStock WMS T06 - TABLE TENNIS [GEOGRAPHIC_DATA] [PERSON_NAM…" at bounding box center [750, 406] width 1501 height 812
click at [65, 230] on link "Inventories" at bounding box center [94, 225] width 189 height 32
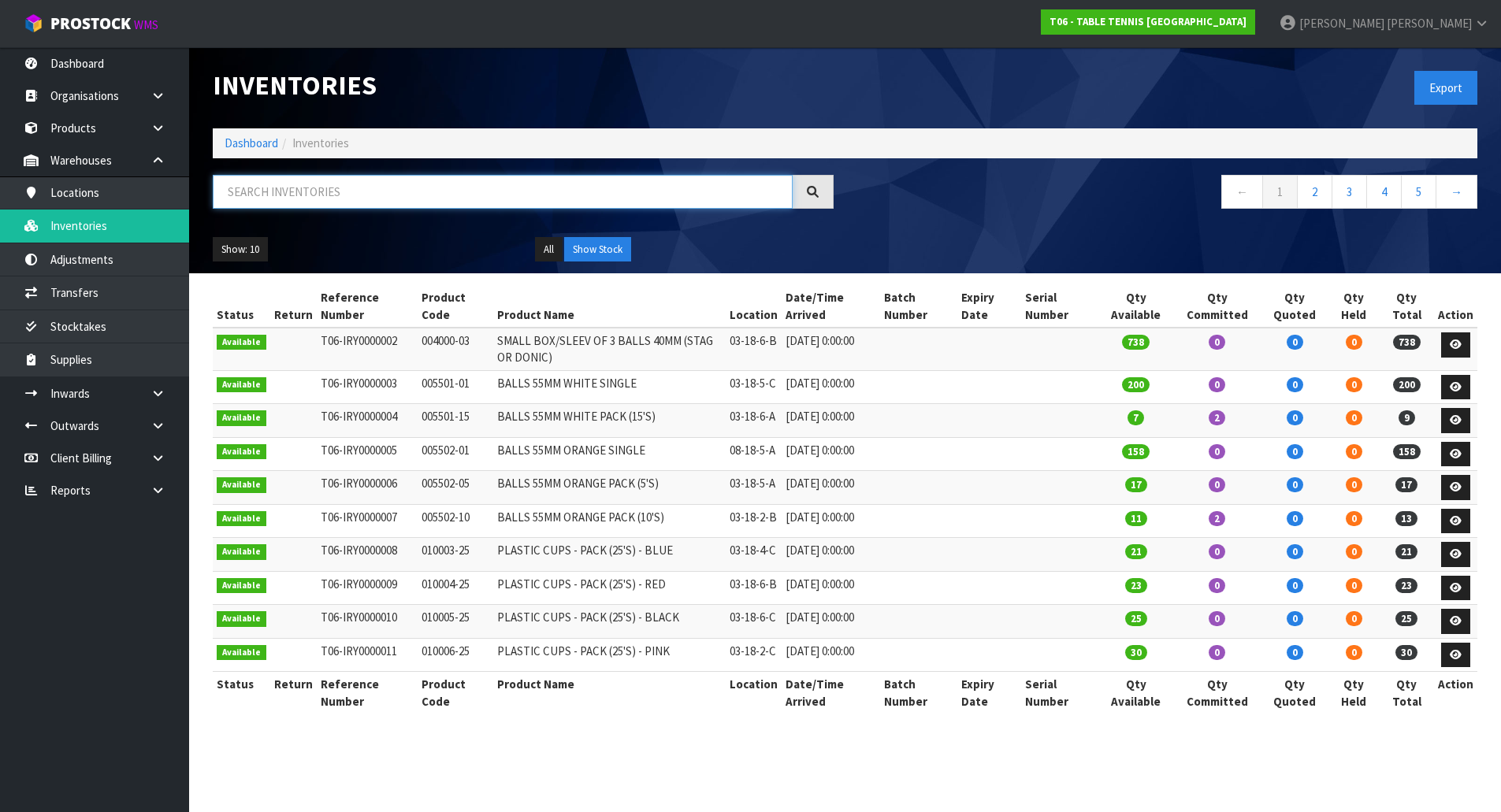
click at [437, 197] on input "text" at bounding box center [503, 191] width 580 height 34
paste input "00400SB-72"
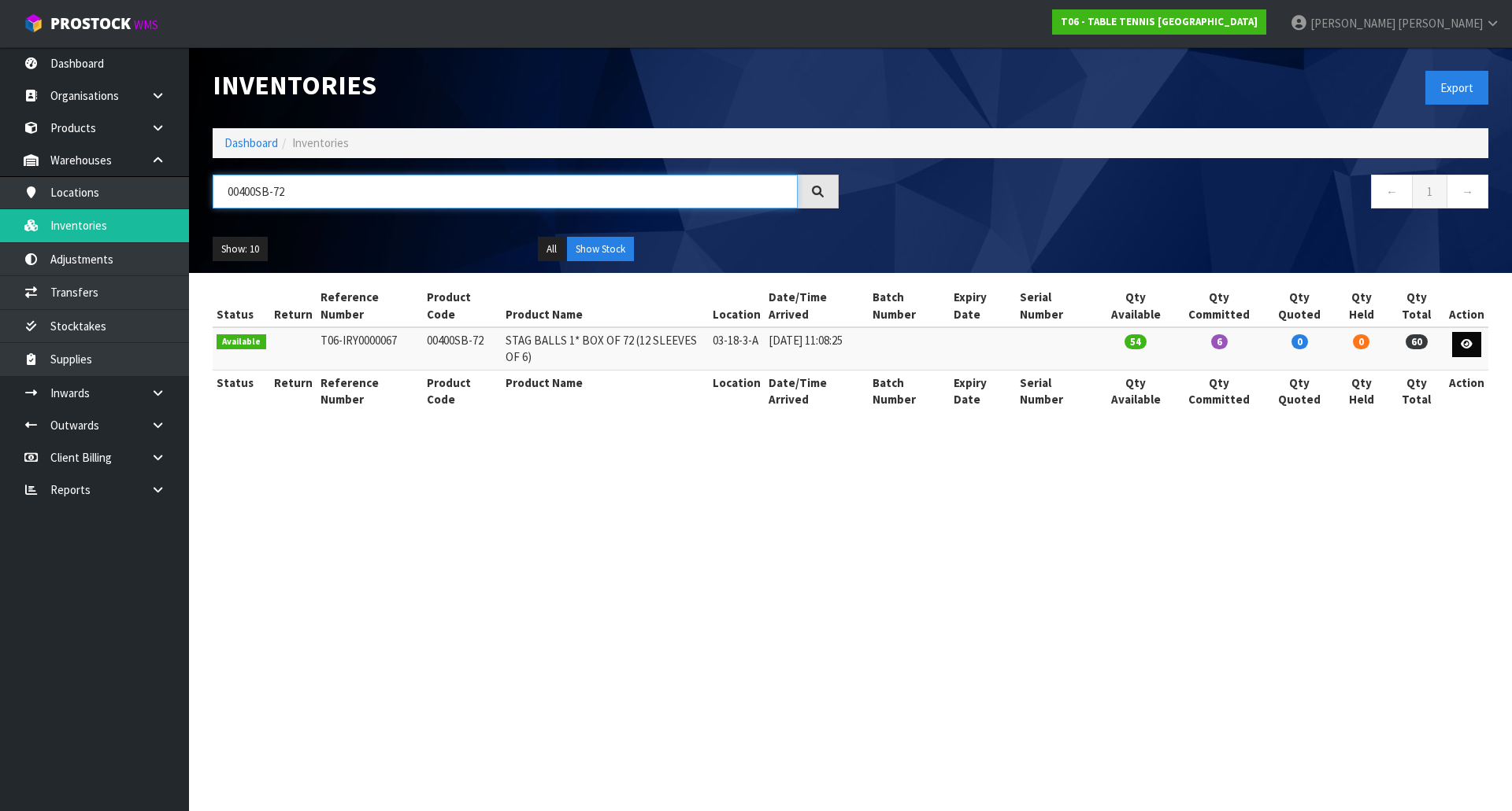
type input "00400SB-72"
click at [1479, 341] on link at bounding box center [1466, 345] width 29 height 25
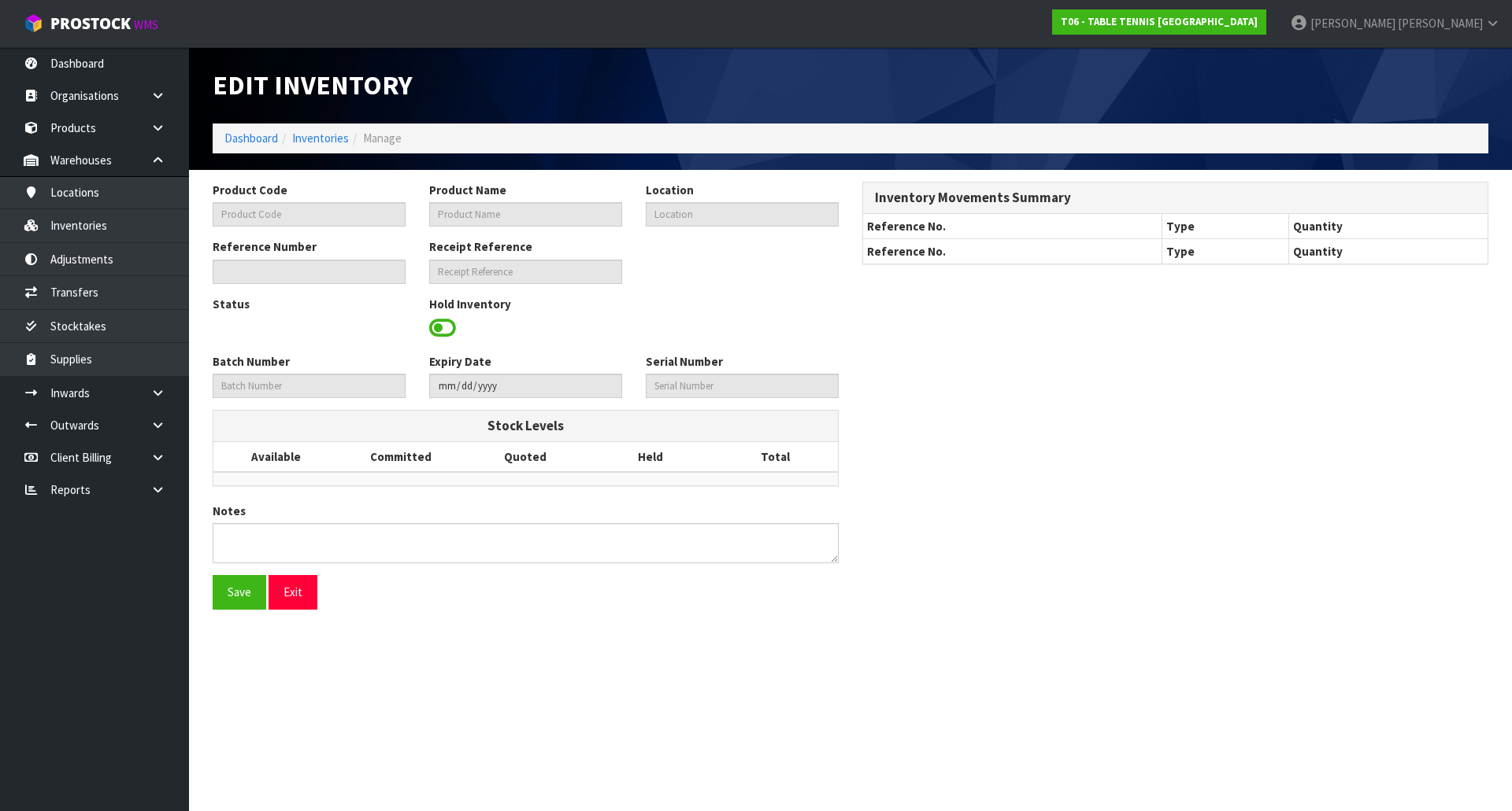
type input "00400SB-72"
type input "STAG BALLS 1* BOX OF 72 (12 SLEEVES OF 6)"
type input "03-18-3-A"
type input "T06-IRY0000067"
type input "T06-REC0000007"
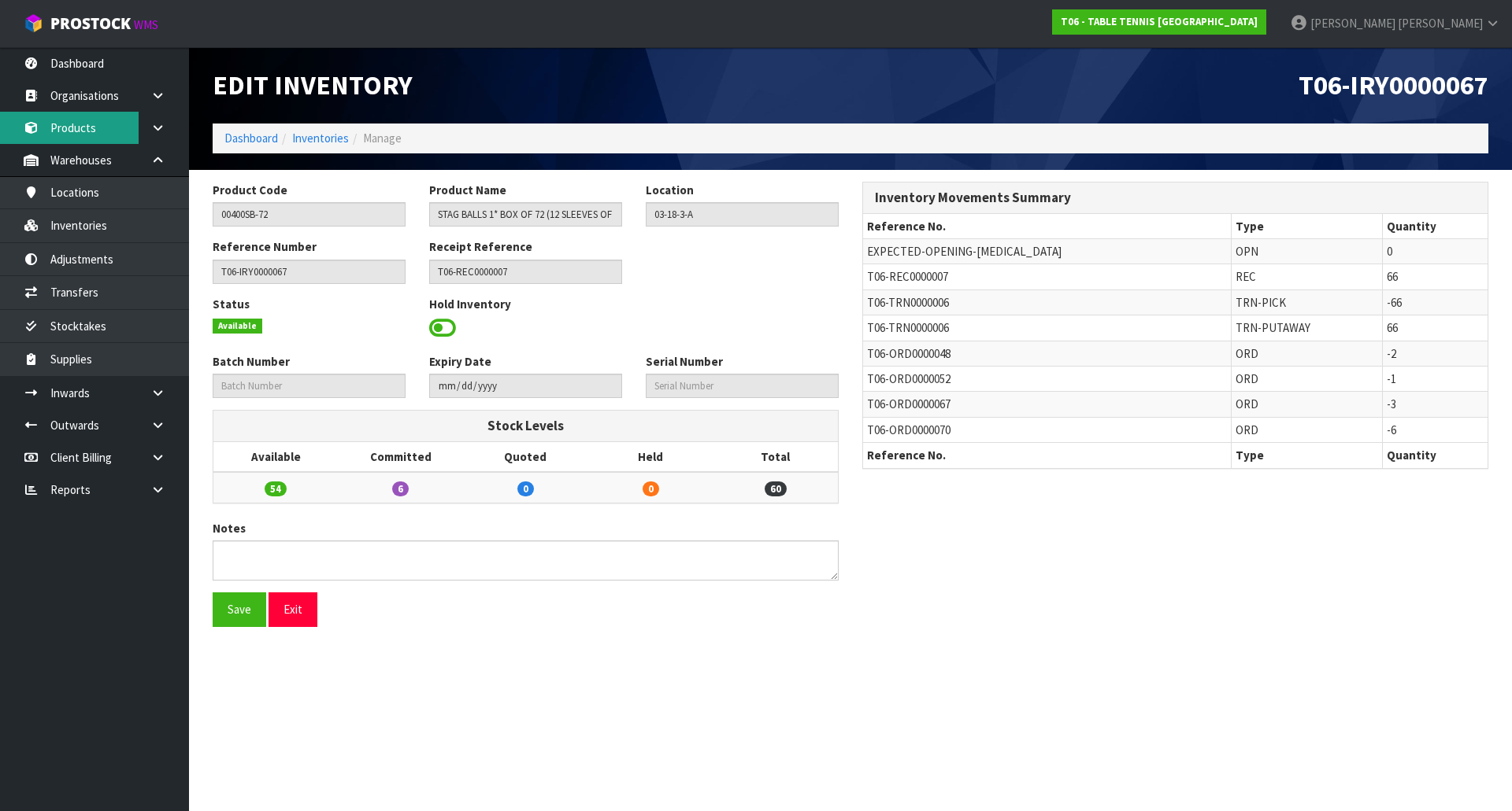
click at [136, 136] on link "Products" at bounding box center [94, 127] width 189 height 32
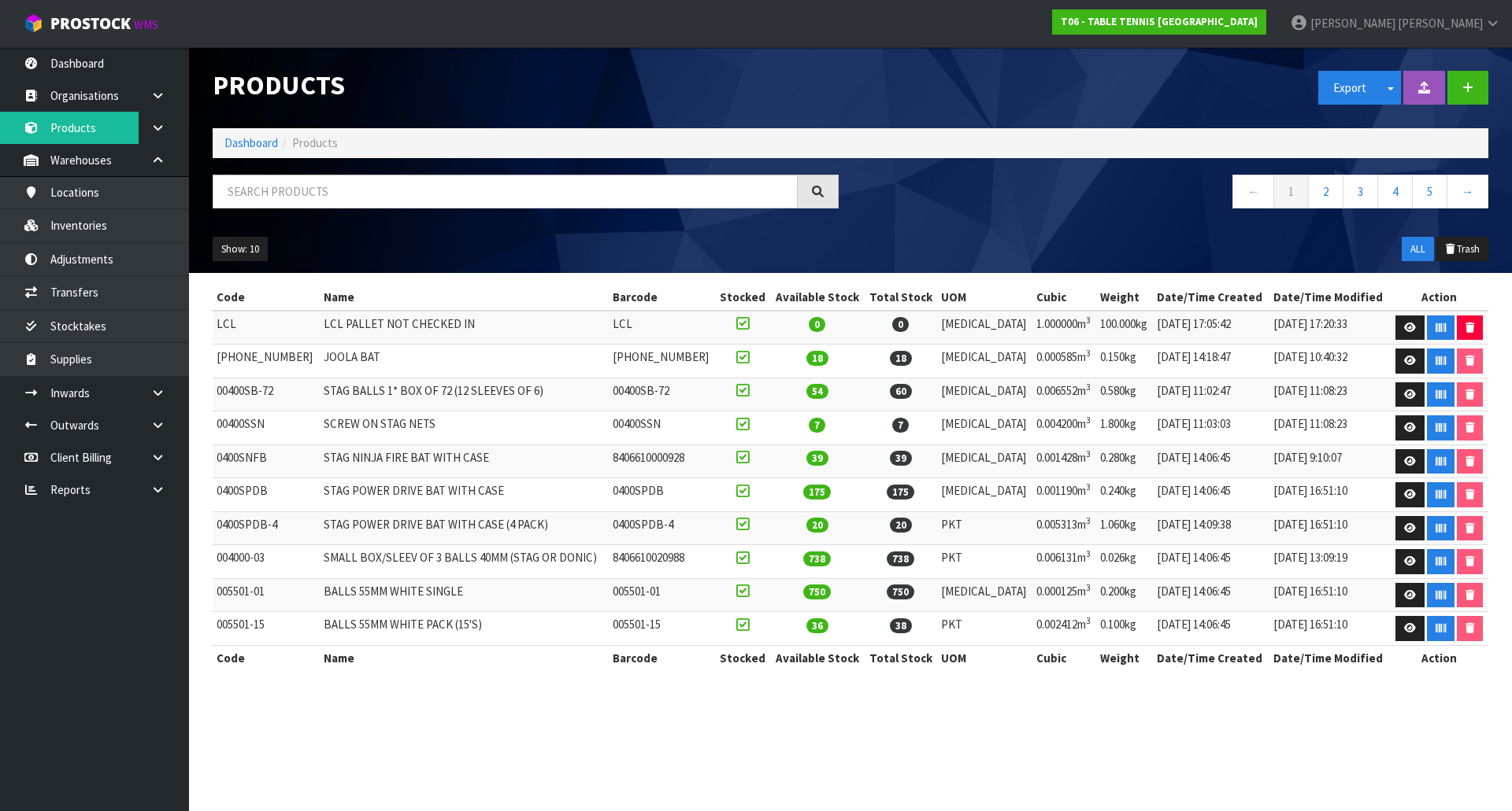
click at [562, 210] on div at bounding box center [525, 197] width 649 height 45
click at [565, 196] on input "text" at bounding box center [505, 191] width 585 height 34
paste input "00400SB-72"
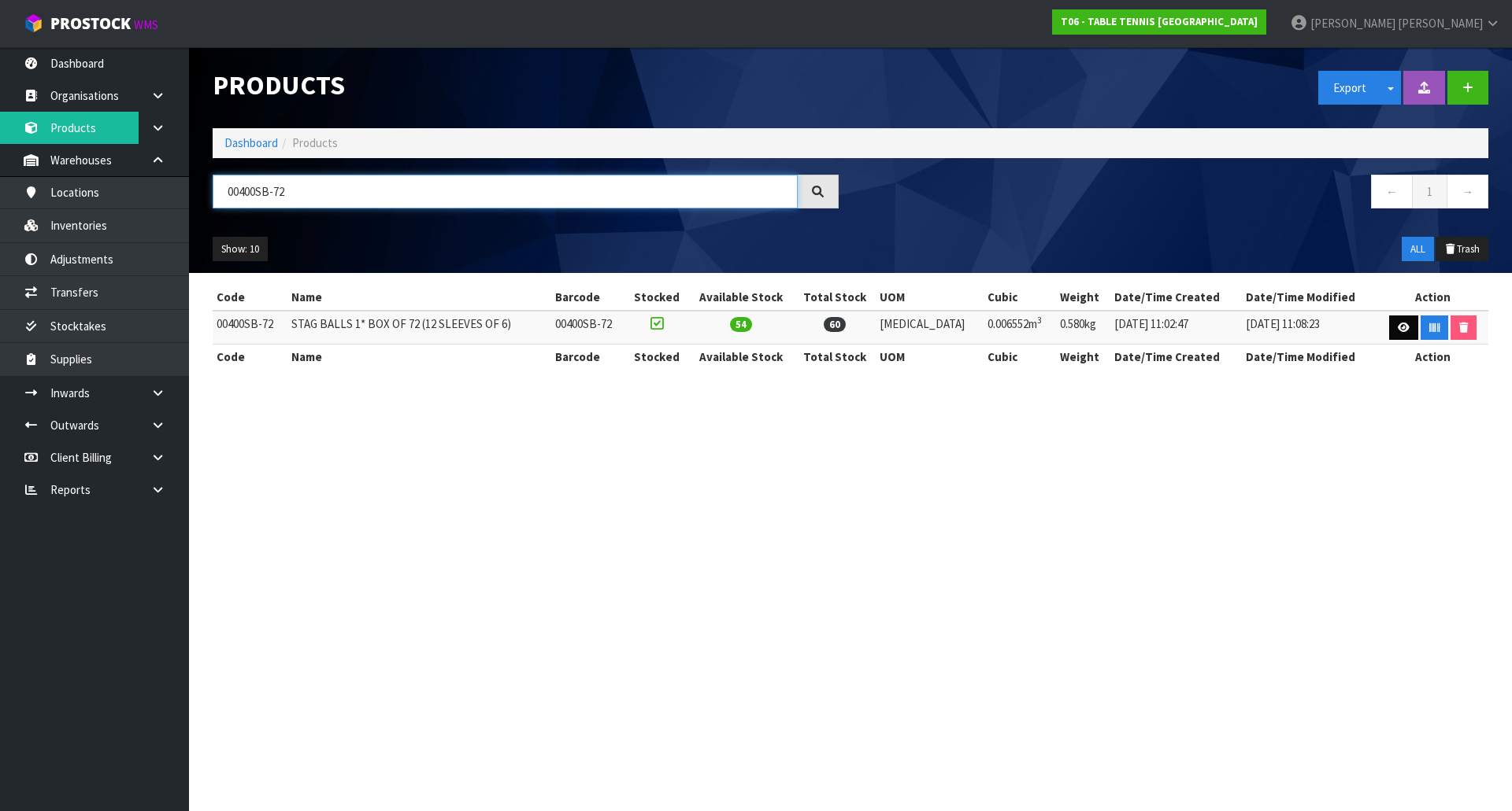
type input "00400SB-72"
click at [1398, 324] on icon at bounding box center [1404, 327] width 12 height 10
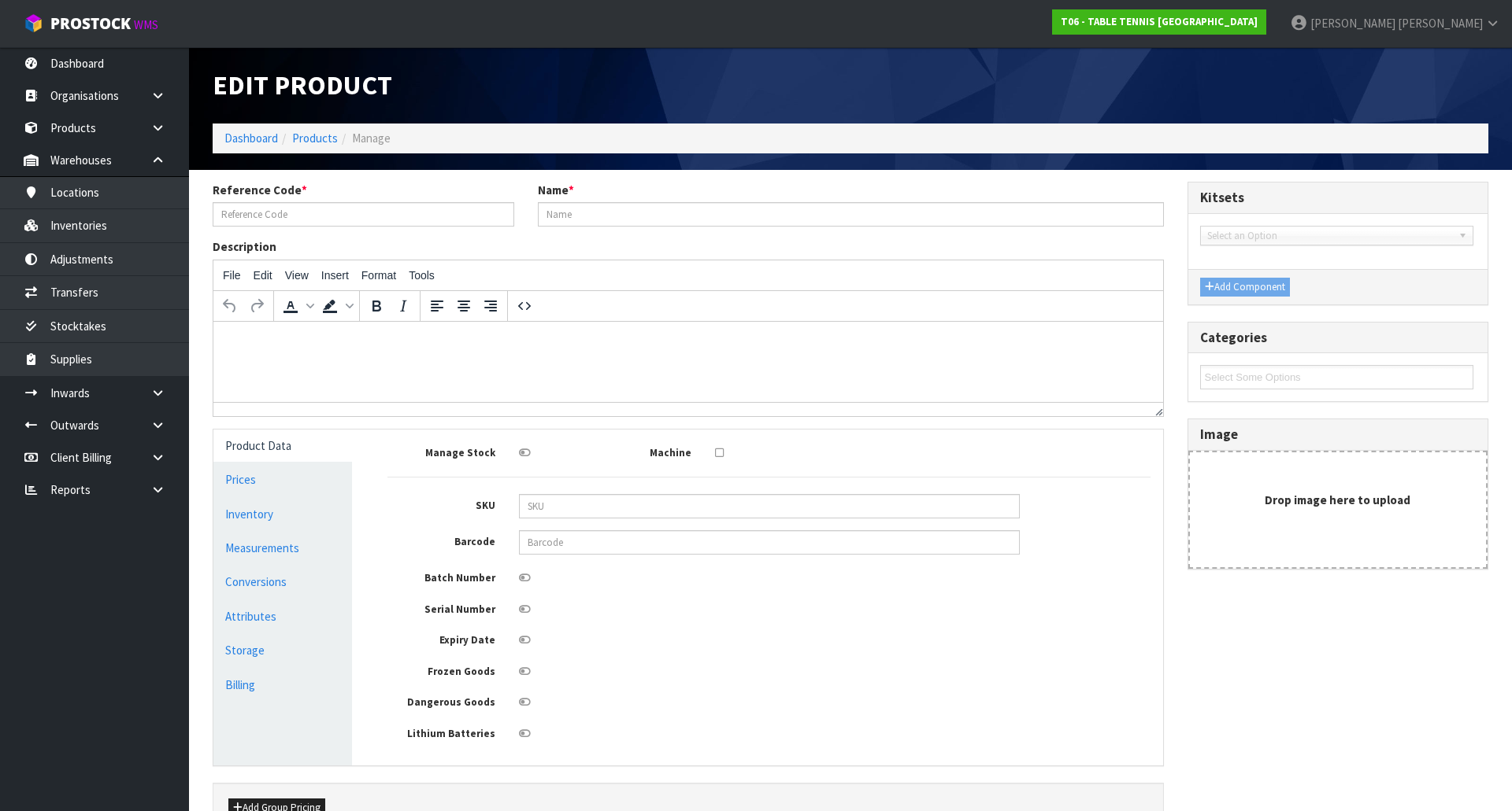
type input "00400SB-72"
type input "STAG BALLS 1* BOX OF 72 (12 SLEEVES OF 6)"
type input "26"
type input "18"
type input "14"
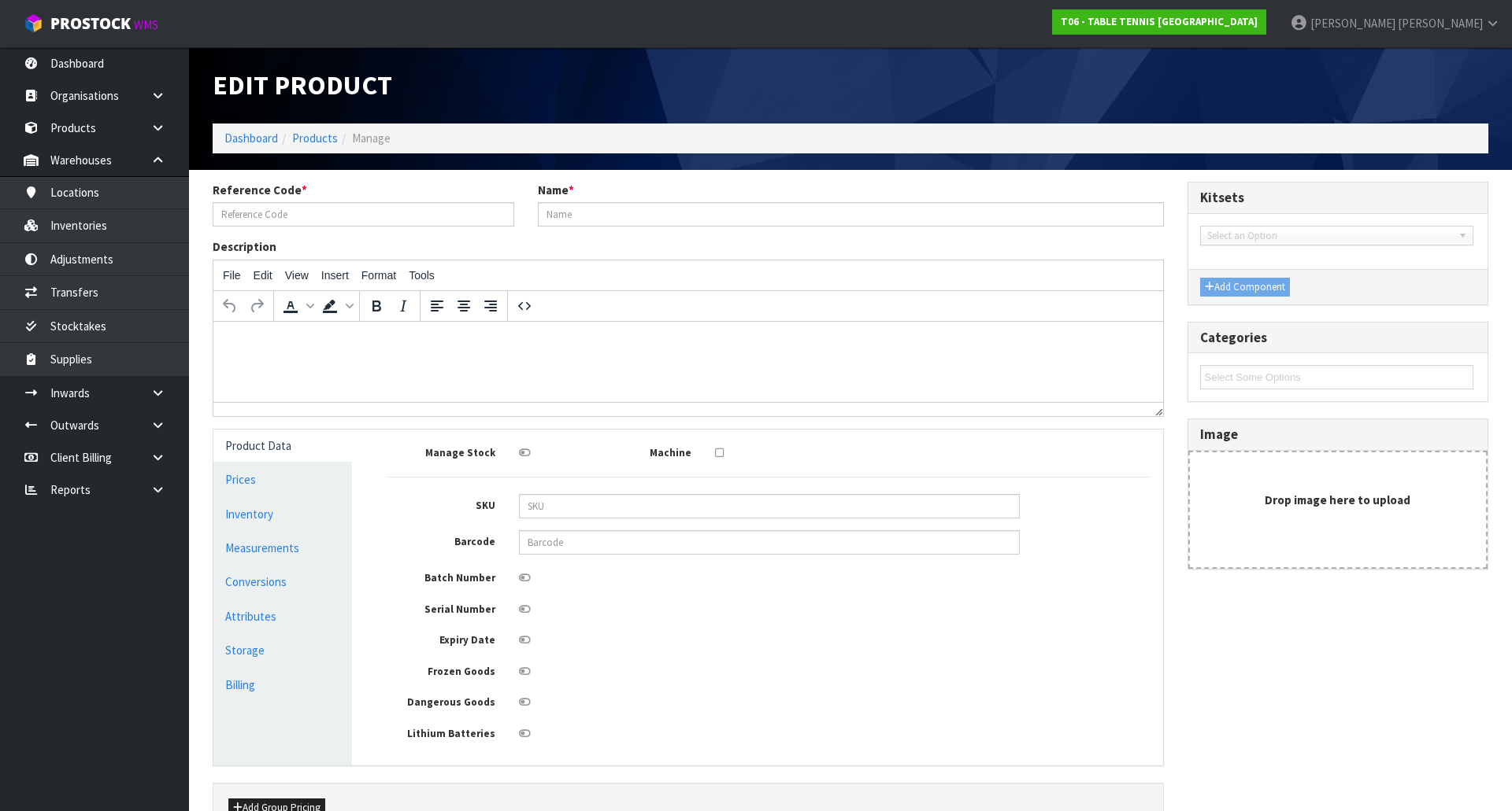
type input "0.006552"
type input "0.58"
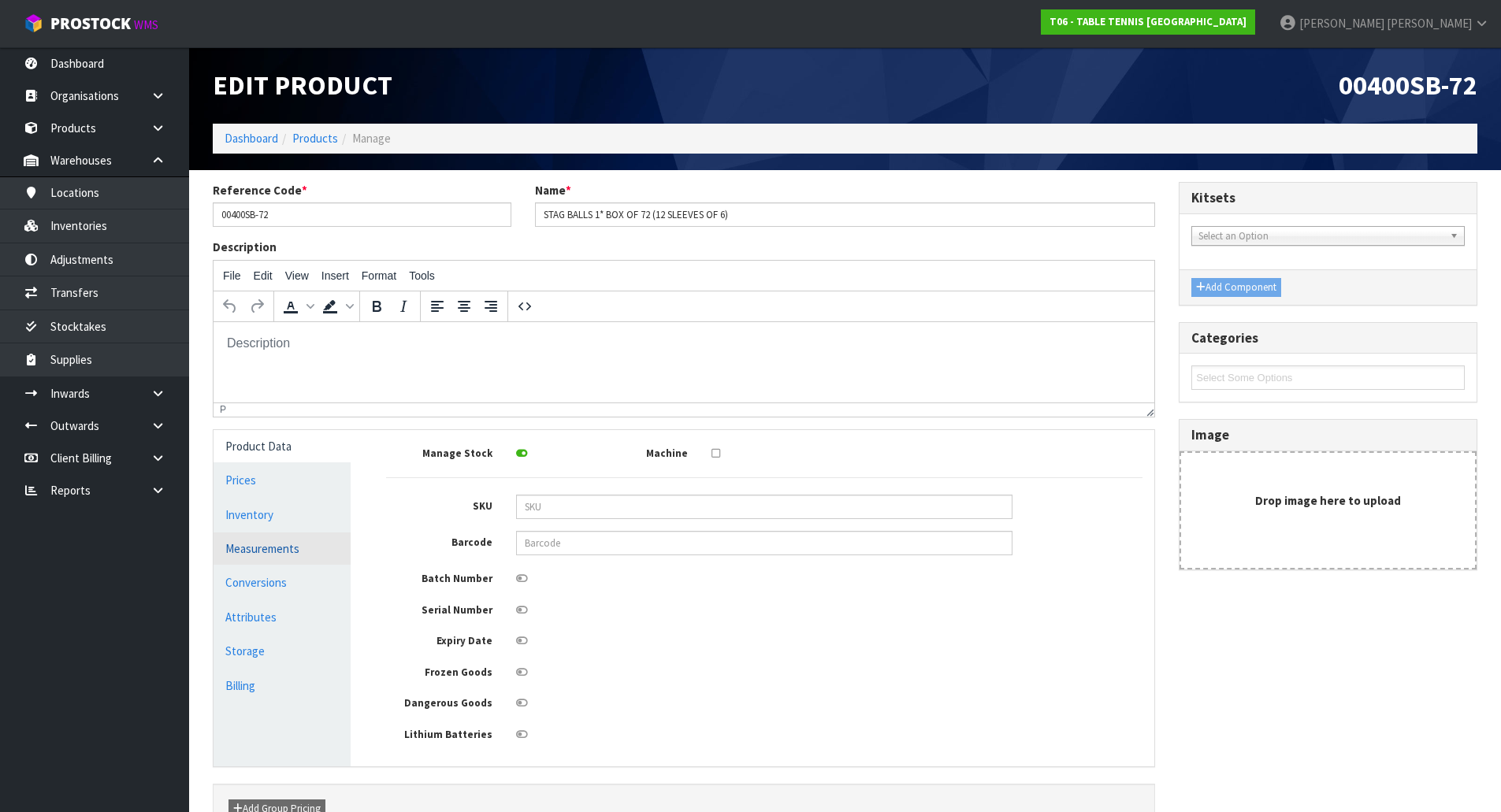
click at [277, 541] on link "Measurements" at bounding box center [282, 549] width 137 height 32
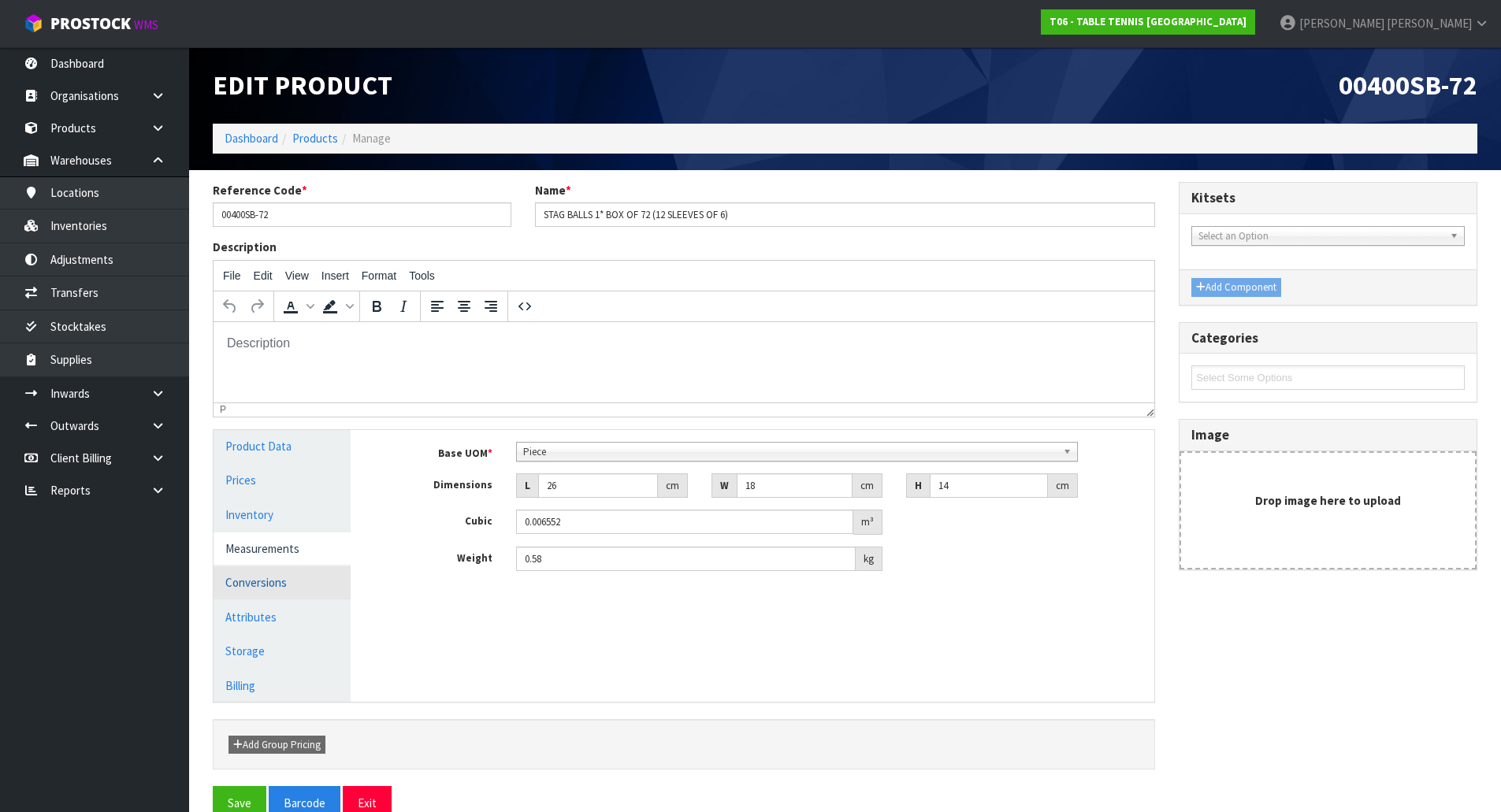
click at [286, 576] on link "Conversions" at bounding box center [282, 582] width 137 height 32
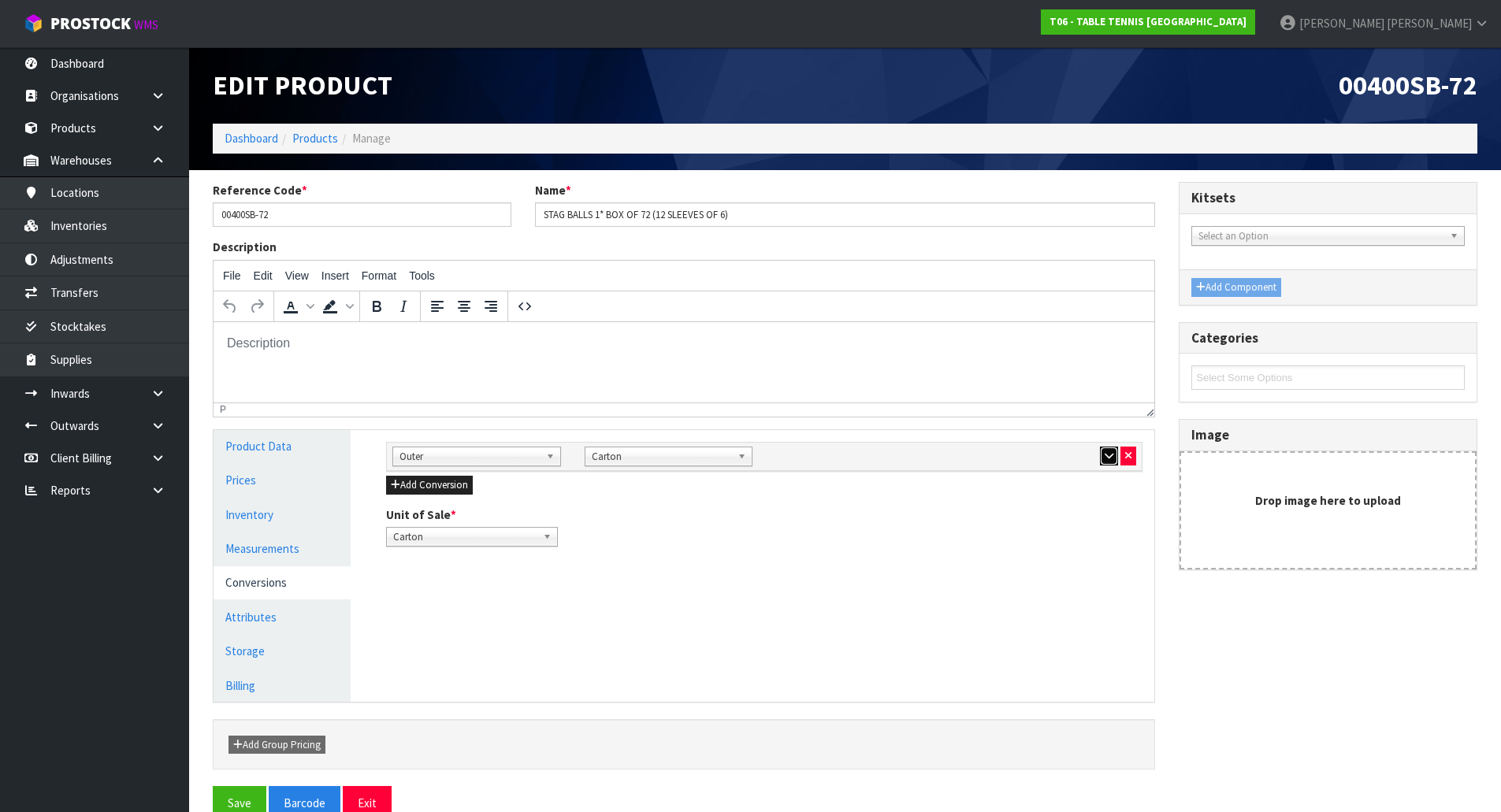
click at [1108, 457] on icon "button" at bounding box center [1109, 456] width 8 height 10
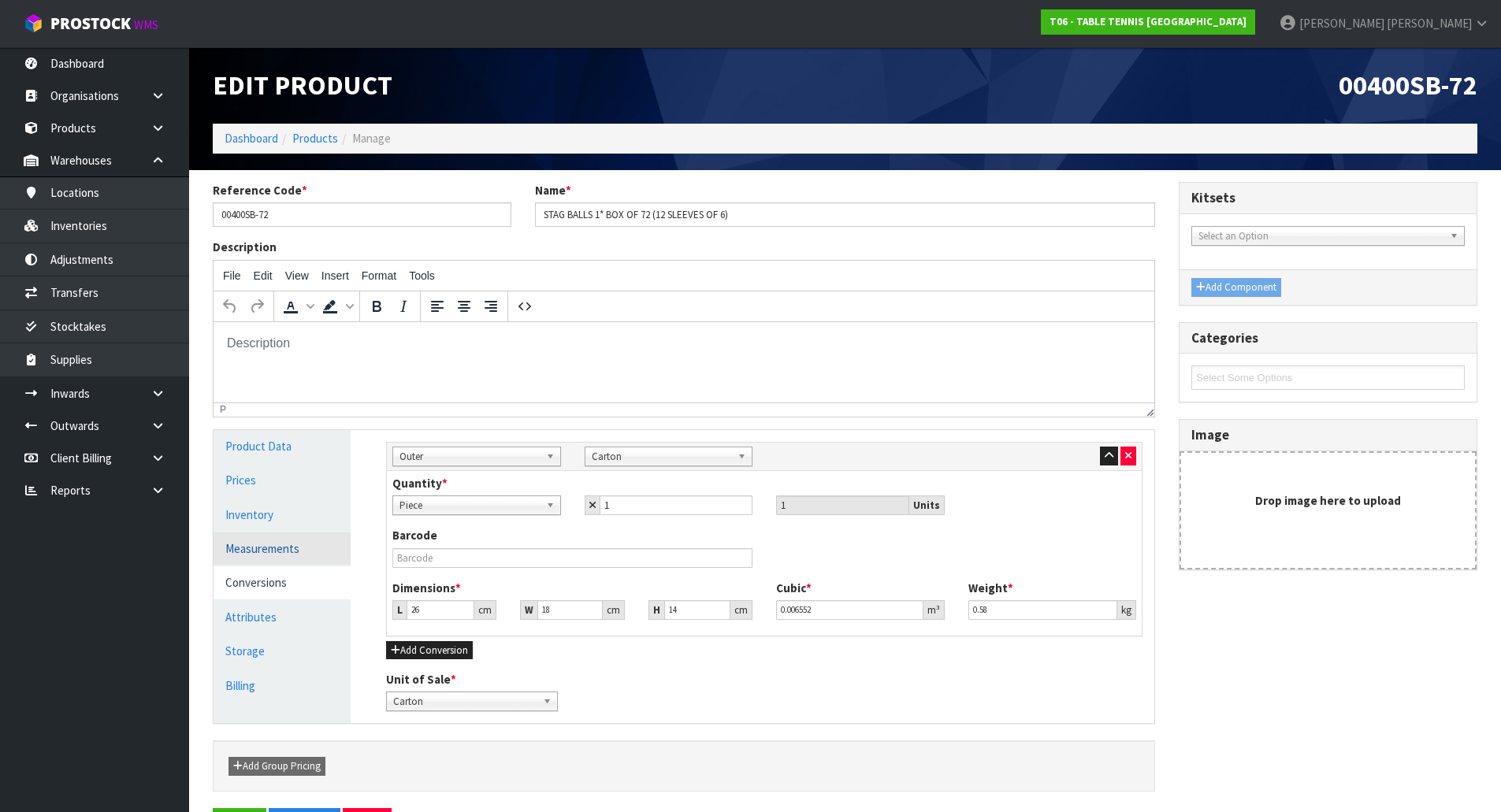
click at [302, 557] on link "Measurements" at bounding box center [282, 549] width 137 height 32
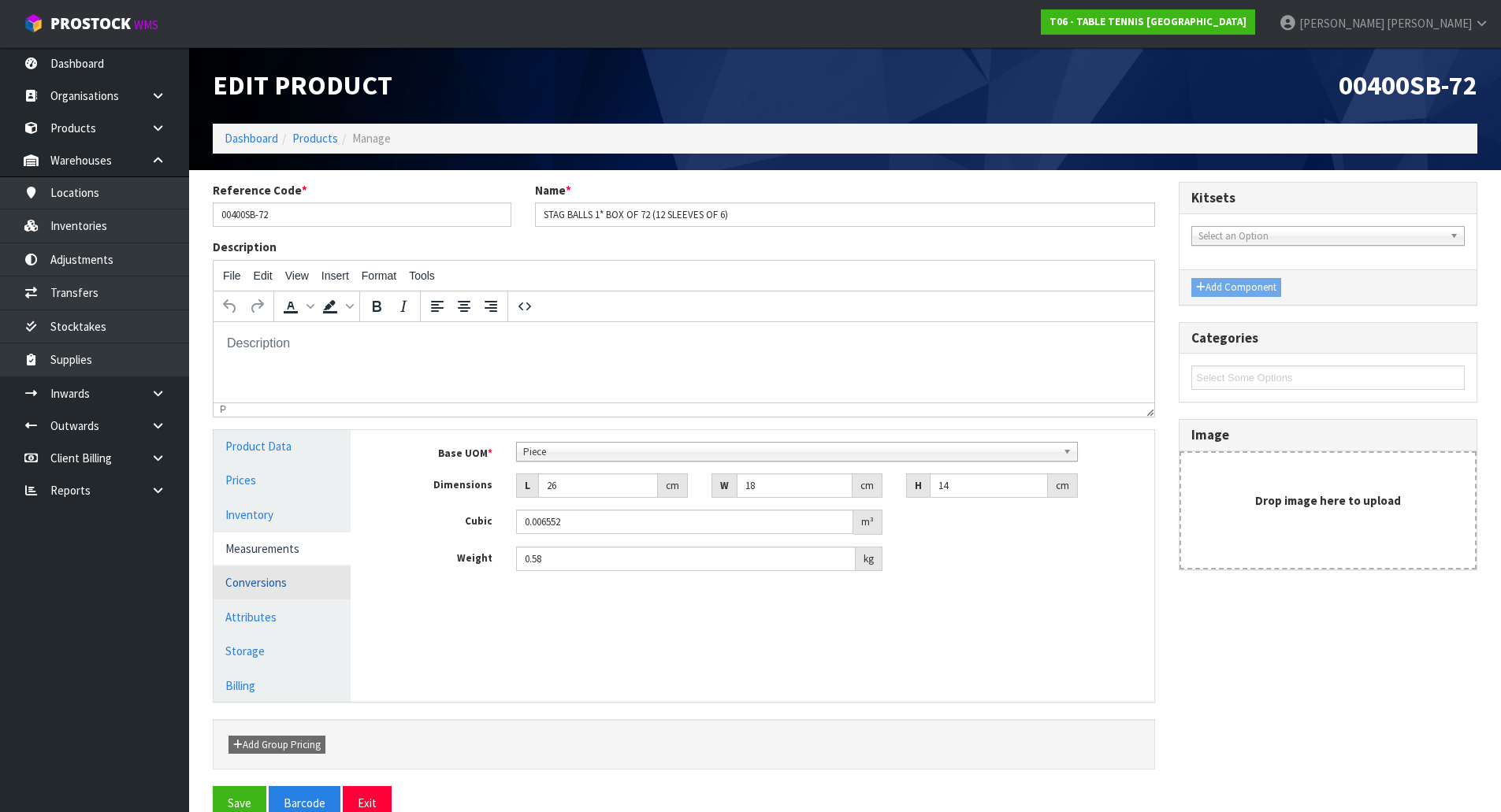
click at [303, 574] on link "Conversions" at bounding box center [282, 582] width 137 height 32
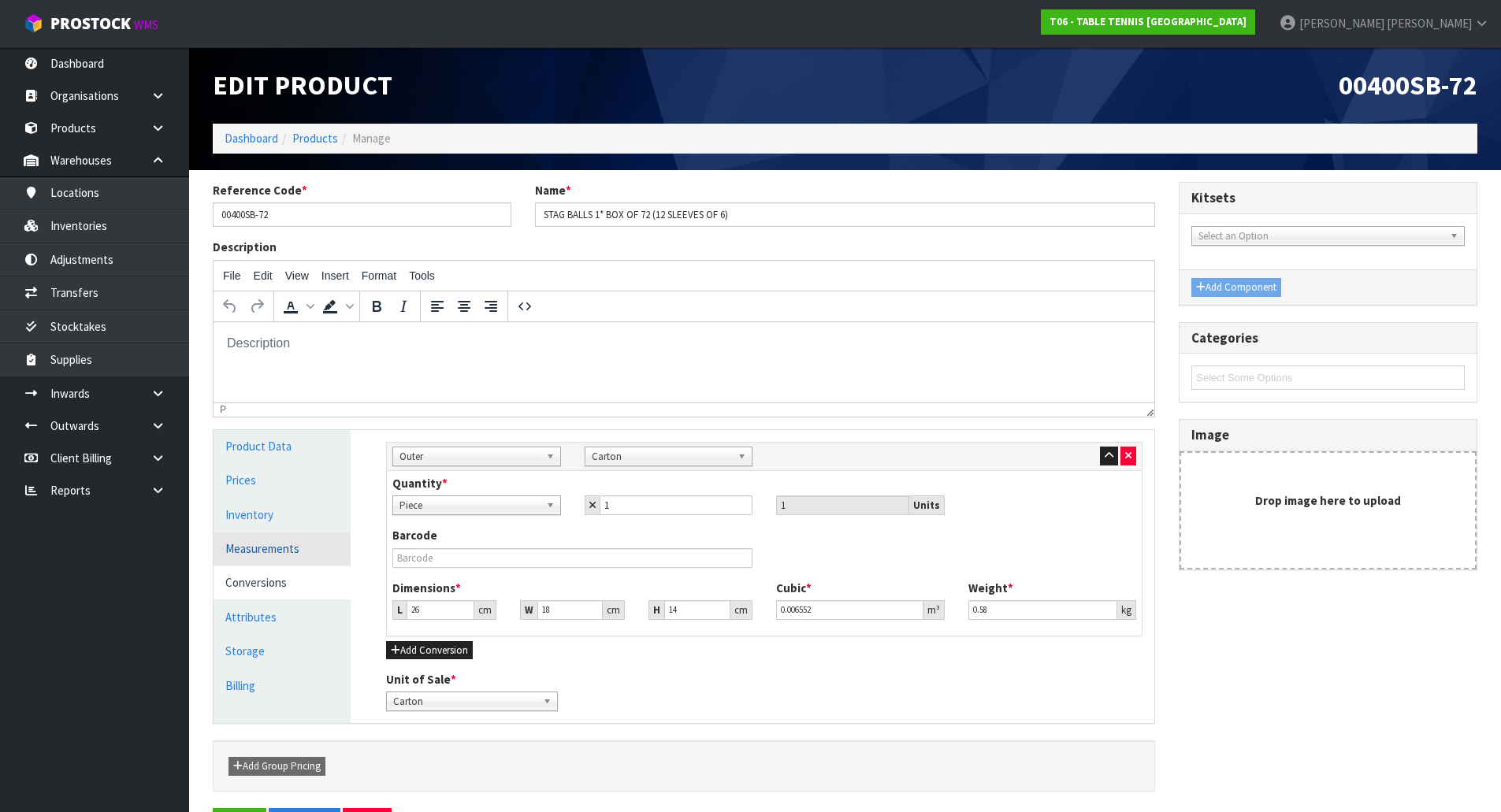
click at [308, 548] on link "Measurements" at bounding box center [282, 549] width 137 height 32
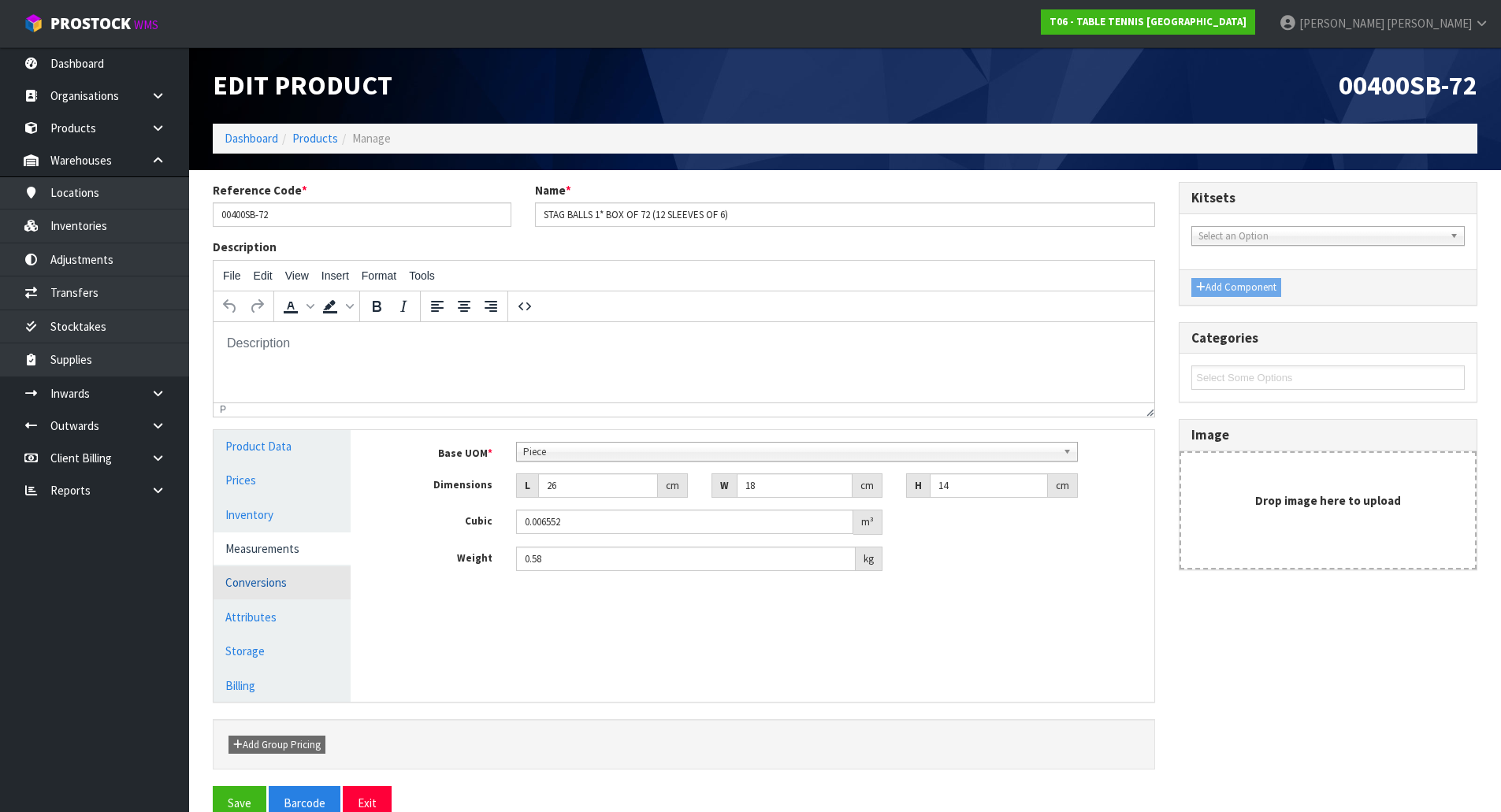
click at [296, 572] on link "Conversions" at bounding box center [282, 582] width 137 height 32
